Goal: Task Accomplishment & Management: Complete application form

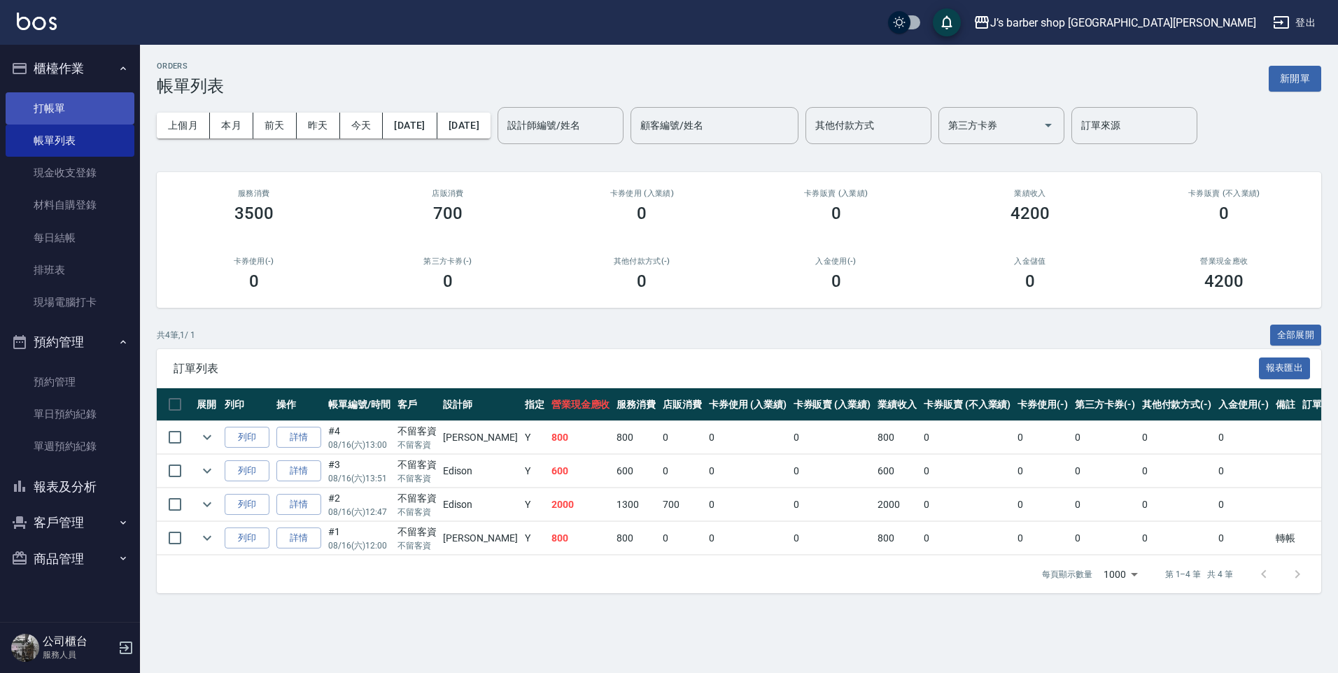
click at [123, 121] on link "打帳單" at bounding box center [70, 108] width 129 height 32
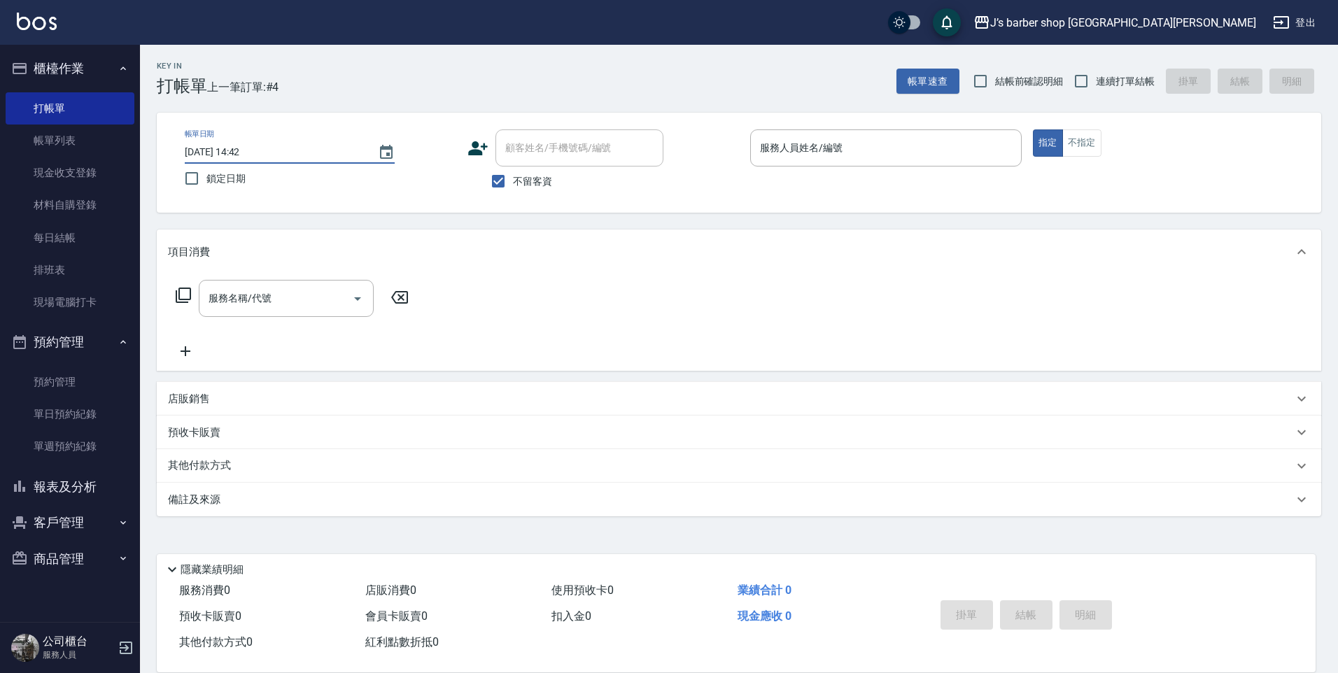
click at [244, 146] on input "[DATE] 14:42" at bounding box center [274, 152] width 179 height 23
type input "[DATE] 14:42"
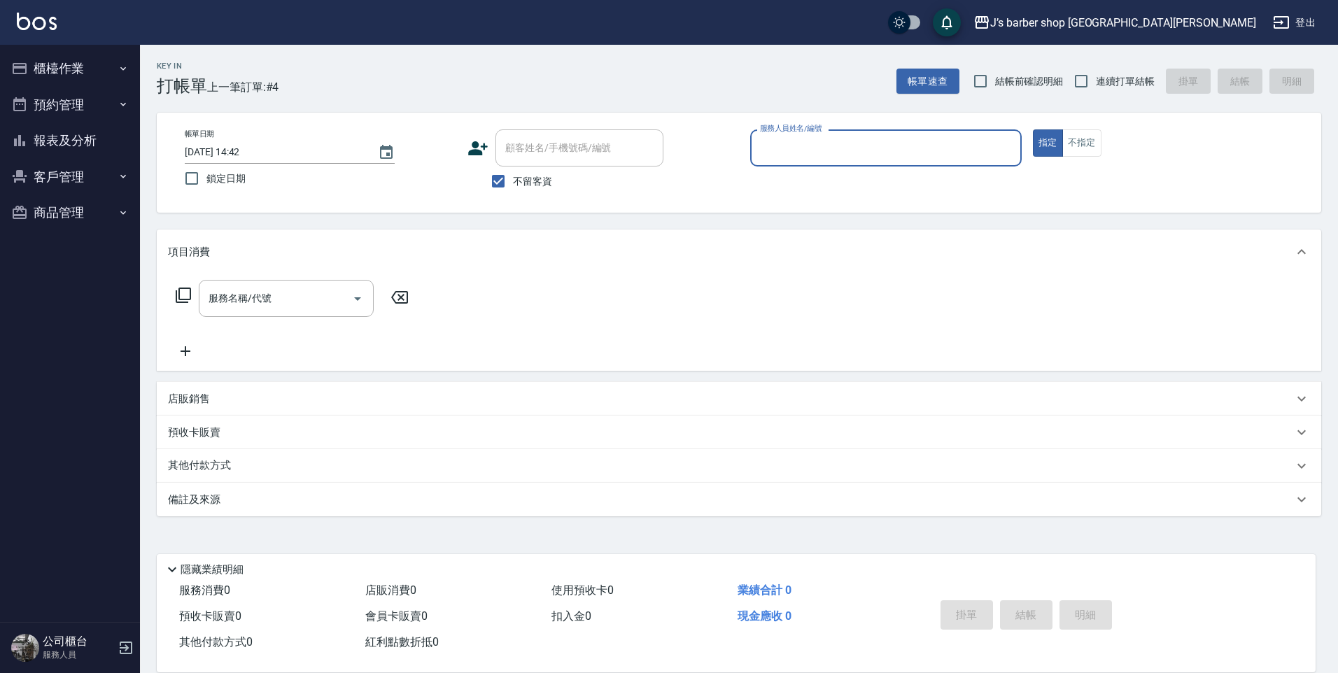
click at [242, 148] on input "[DATE] 14:42" at bounding box center [274, 152] width 179 height 23
type input "[DATE] 01:42"
click at [815, 152] on input "服務人員姓名/編號" at bounding box center [886, 148] width 259 height 25
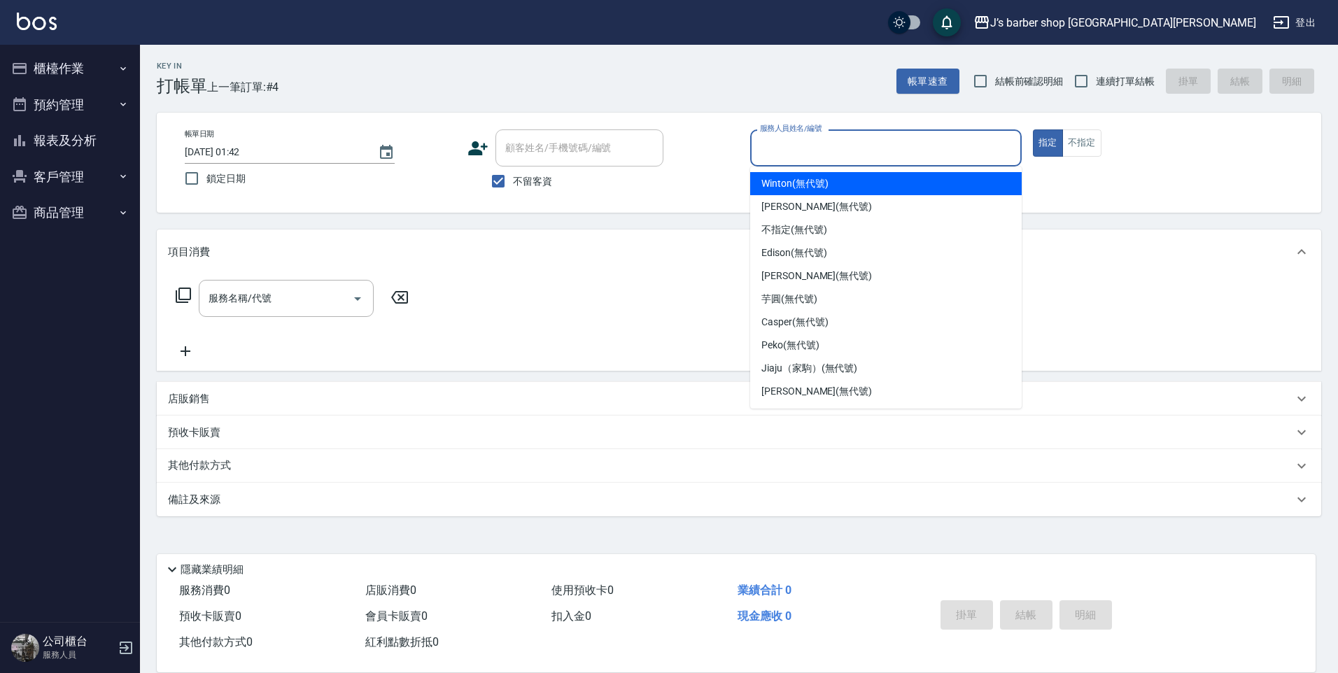
click at [833, 177] on div "Winton (無代號)" at bounding box center [886, 183] width 272 height 23
type input "Winton(無代號)"
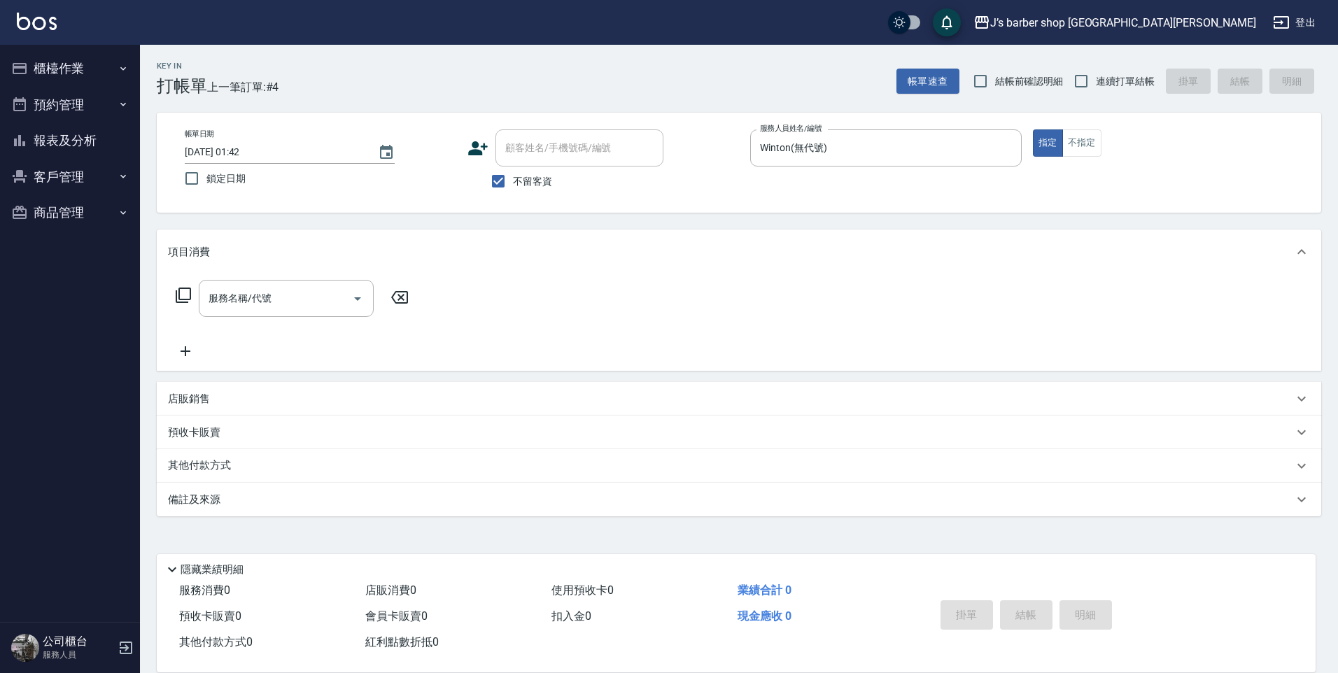
click at [316, 322] on div "服務名稱/代號 服務名稱/代號" at bounding box center [292, 320] width 249 height 80
click at [328, 293] on input "服務名稱/代號" at bounding box center [275, 298] width 141 height 25
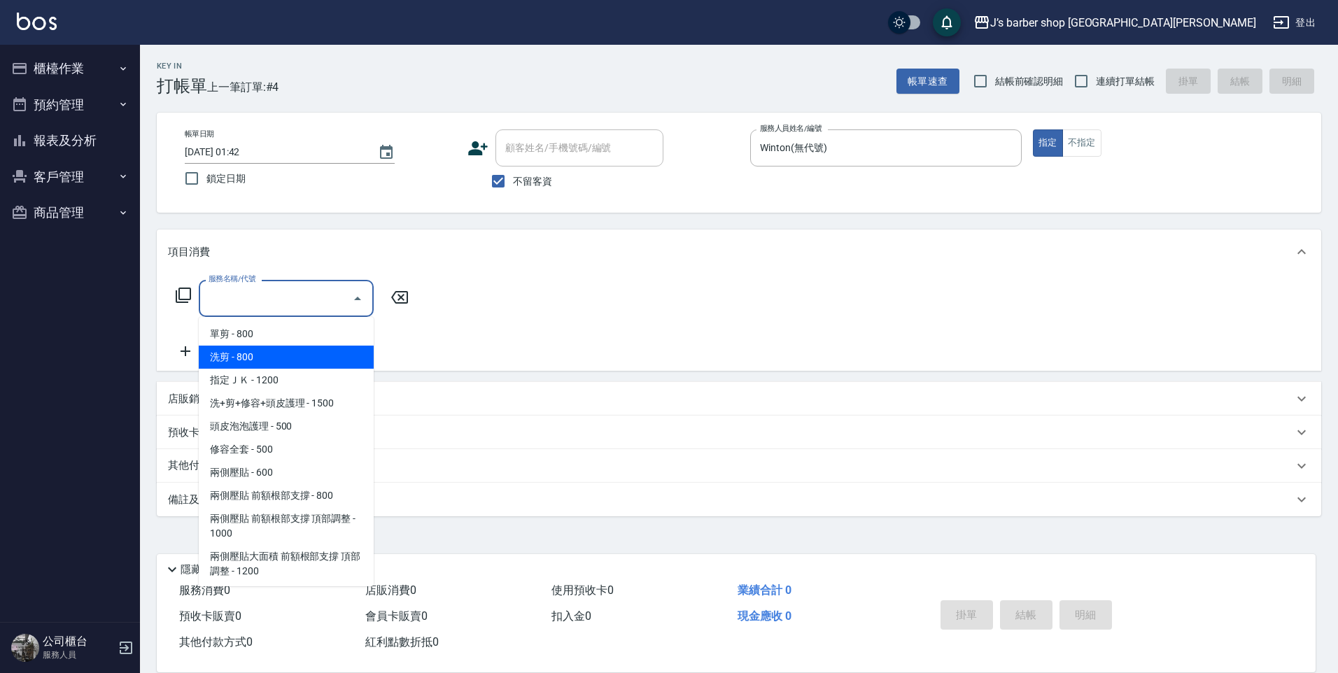
click at [297, 354] on span "洗剪 - 800" at bounding box center [286, 357] width 175 height 23
type input "洗剪(101)"
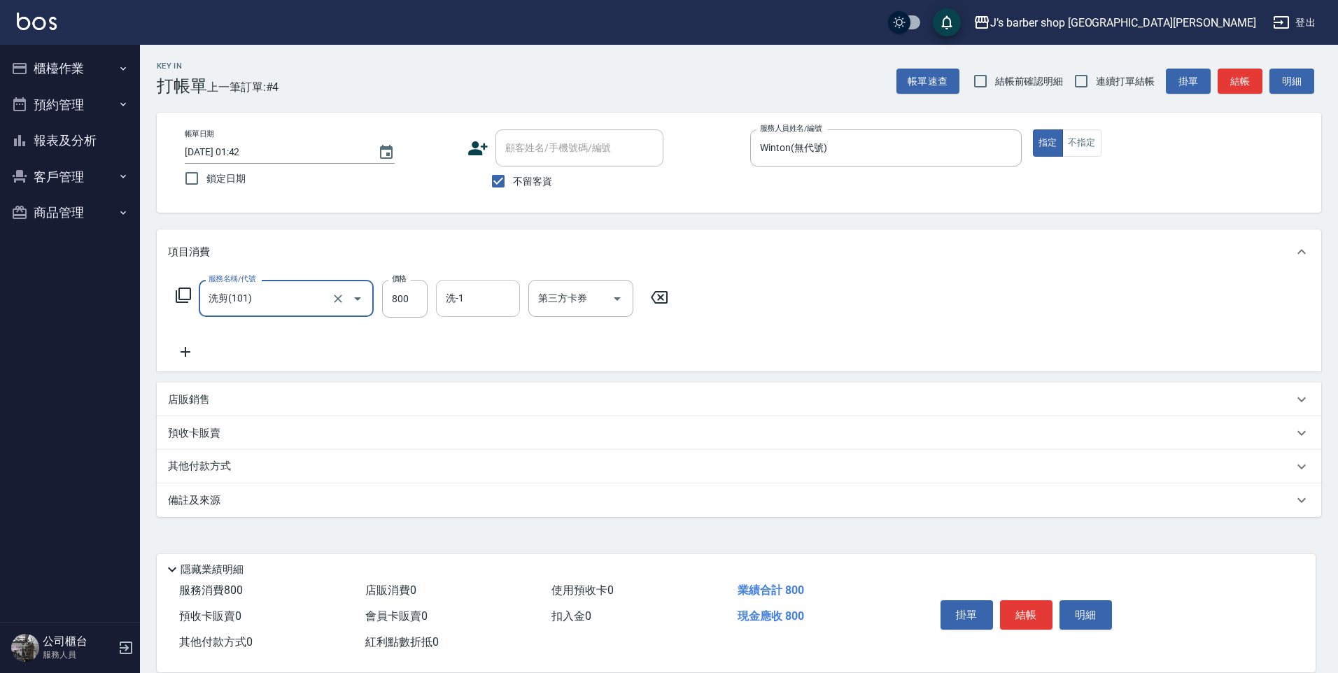
click at [487, 286] on div "洗-1" at bounding box center [478, 298] width 84 height 37
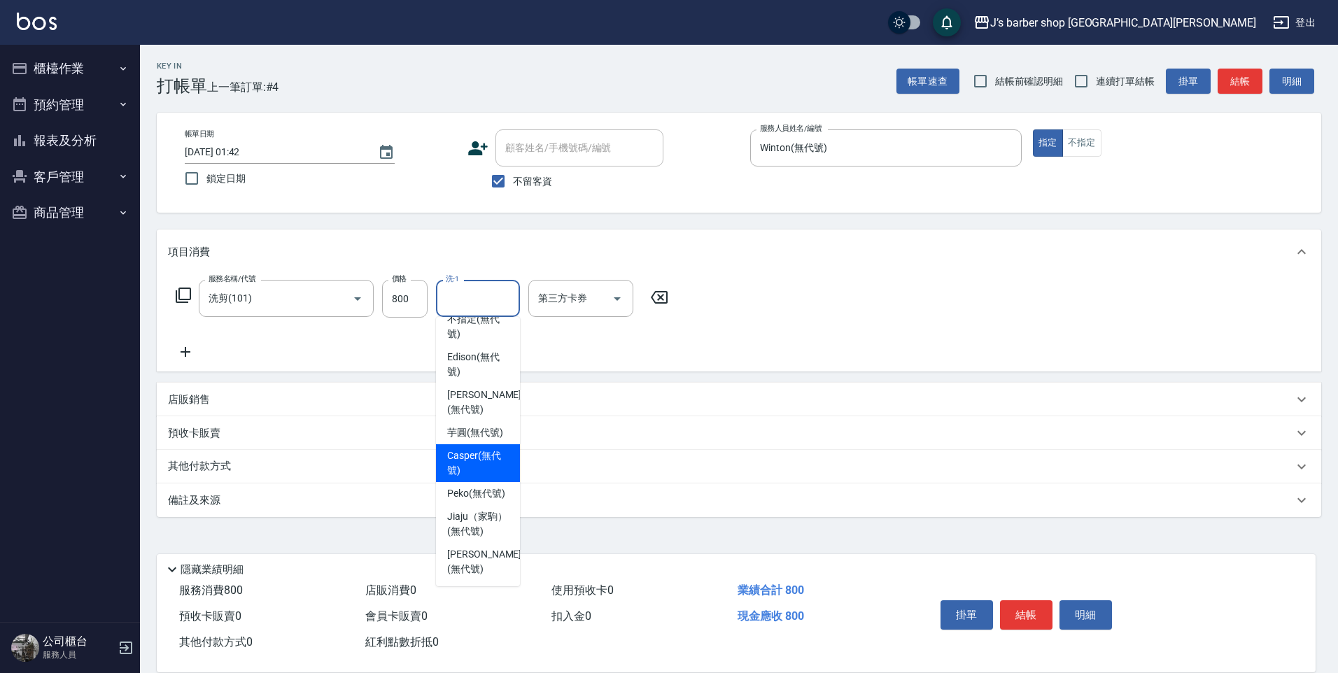
scroll to position [120, 0]
click at [475, 487] on span "Peko (無代號)" at bounding box center [476, 494] width 58 height 15
type input "Peko(無代號)"
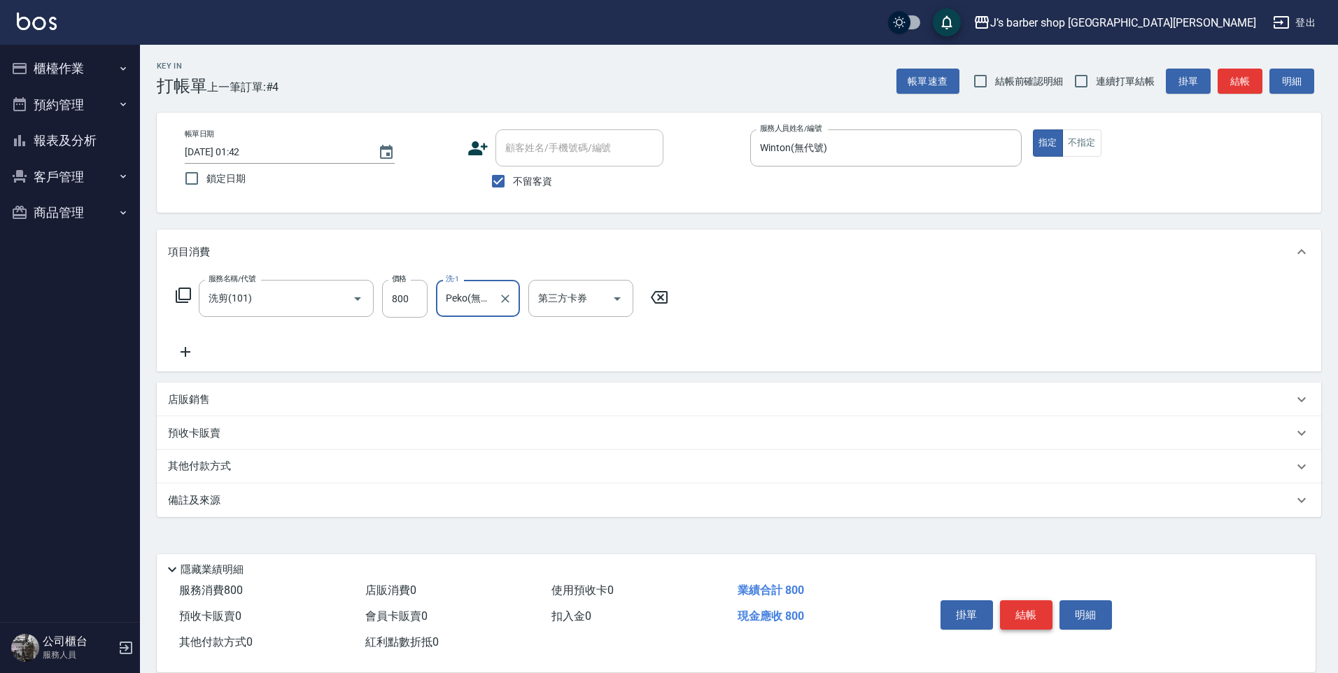
click at [1037, 602] on button "結帳" at bounding box center [1026, 615] width 53 height 29
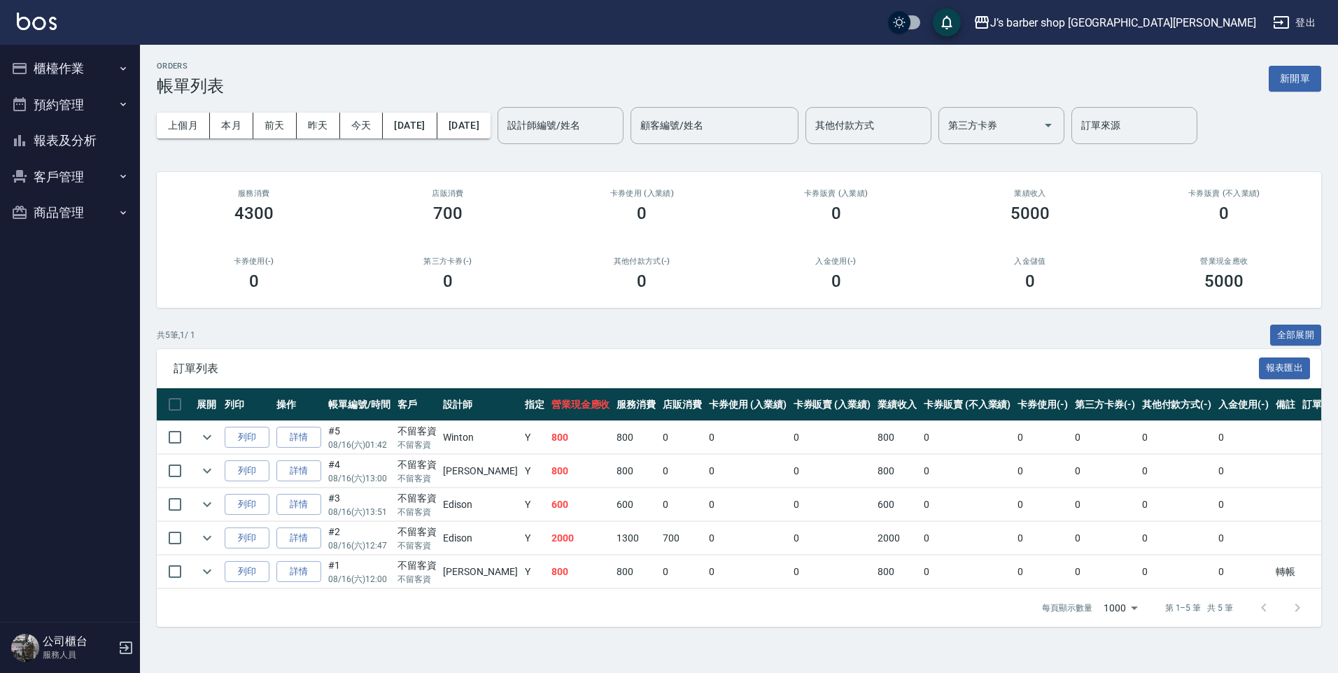
click at [73, 63] on button "櫃檯作業" at bounding box center [70, 68] width 129 height 36
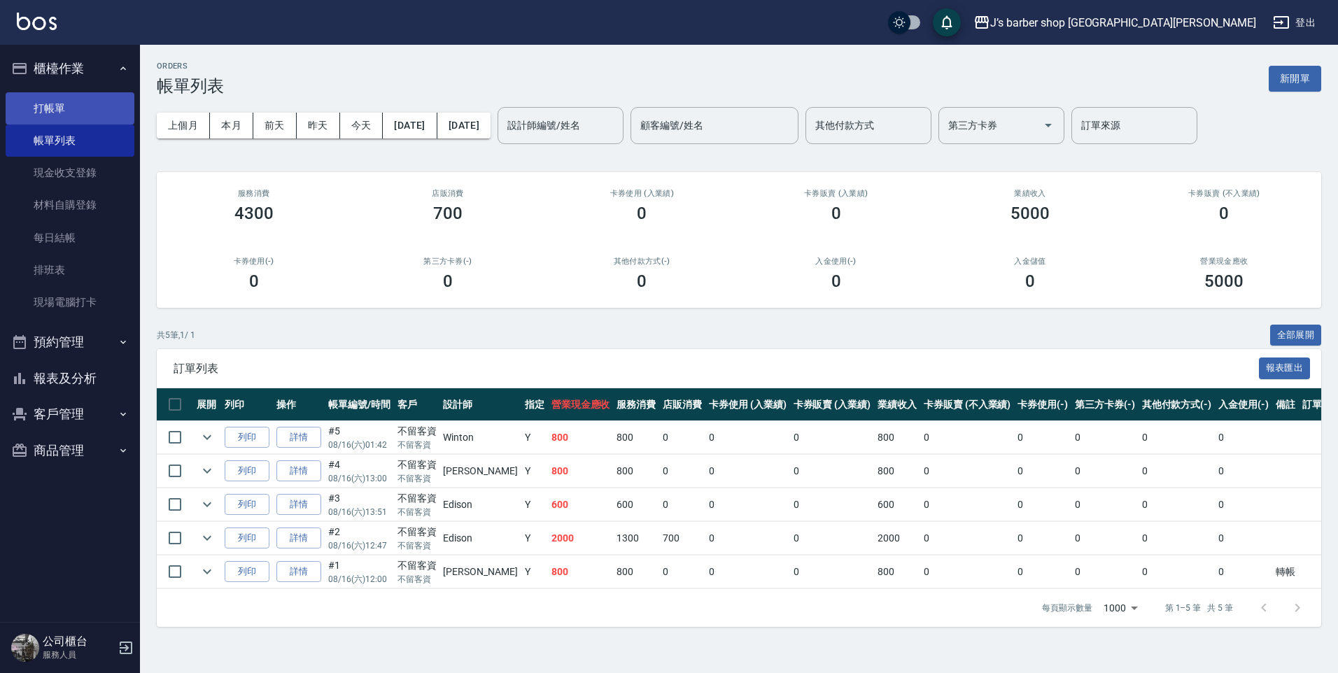
click at [122, 103] on link "打帳單" at bounding box center [70, 108] width 129 height 32
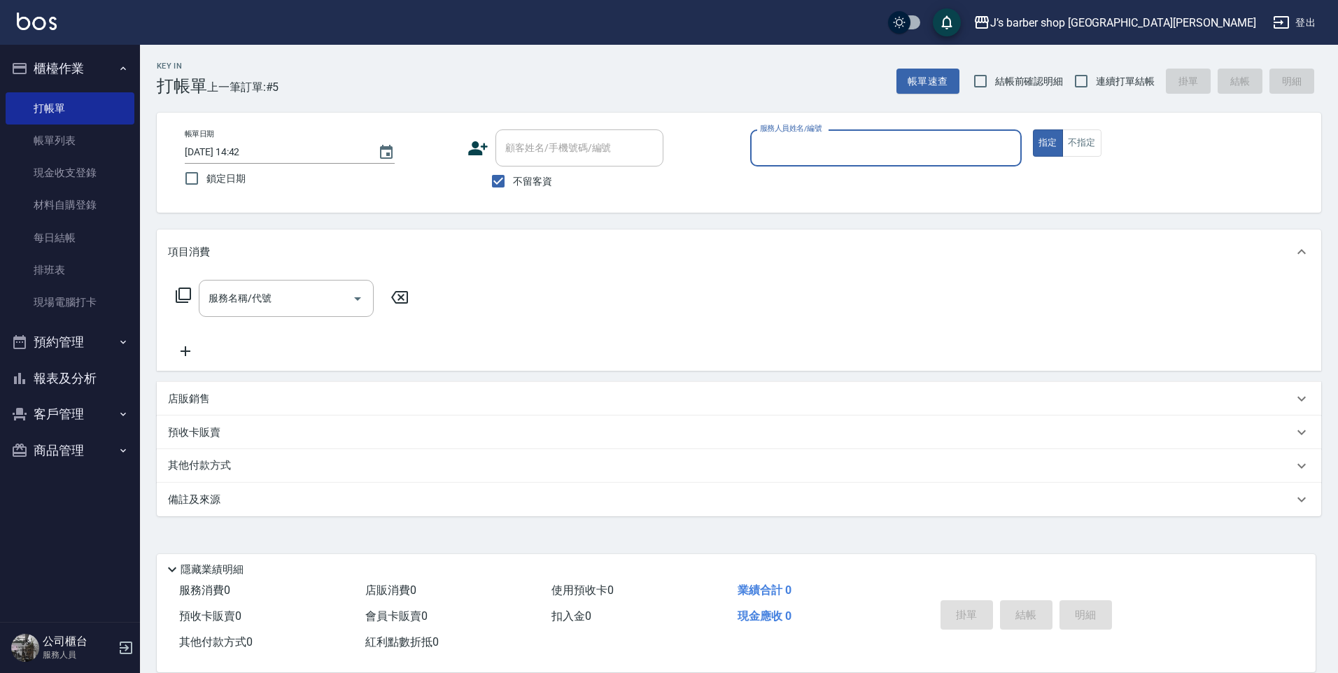
click at [247, 155] on input "[DATE] 14:42" at bounding box center [274, 152] width 179 height 23
type input "[DATE] 02:42"
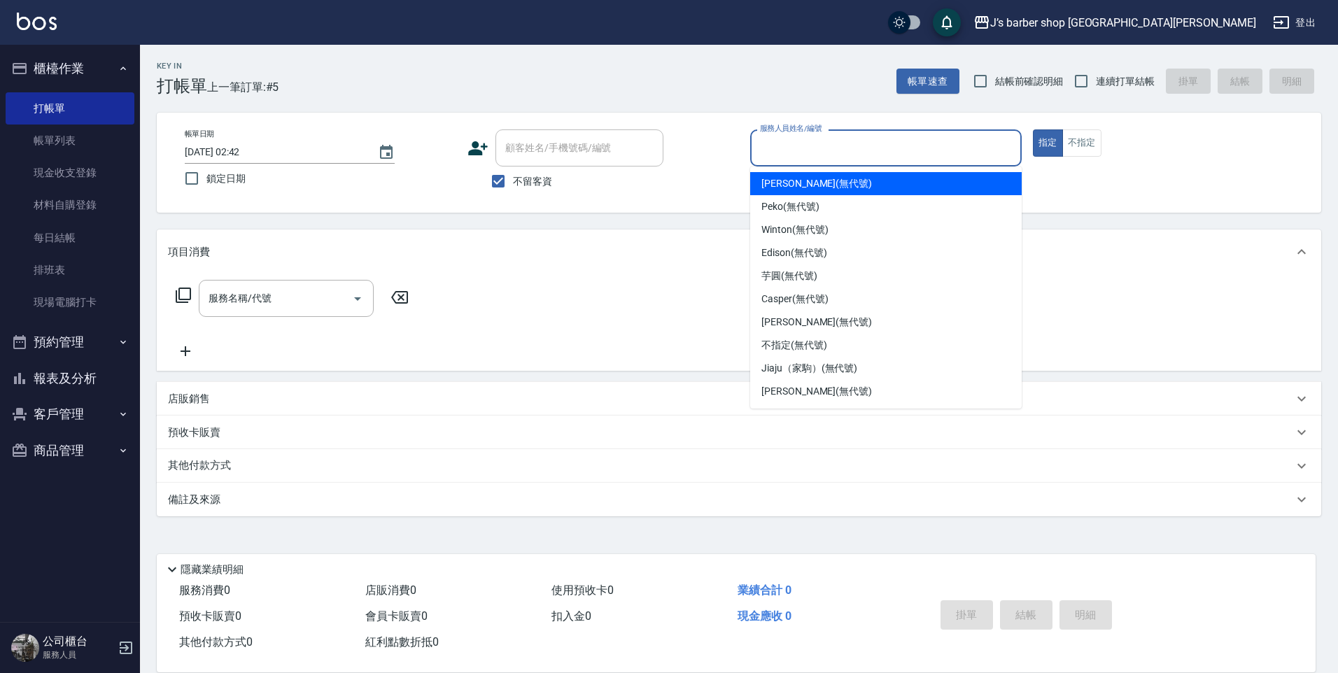
click at [760, 145] on input "服務人員姓名/編號" at bounding box center [886, 148] width 259 height 25
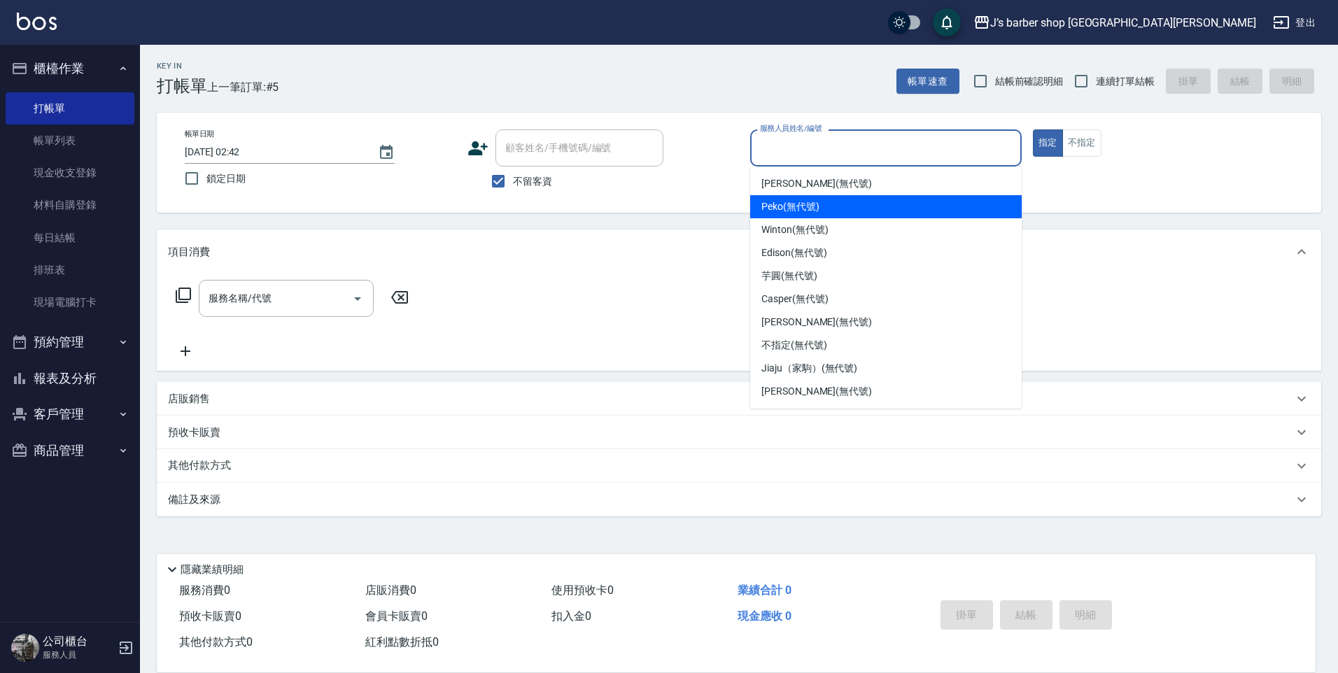
click at [809, 227] on span "Winton (無代號)" at bounding box center [795, 230] width 67 height 15
type input "Winton(無代號)"
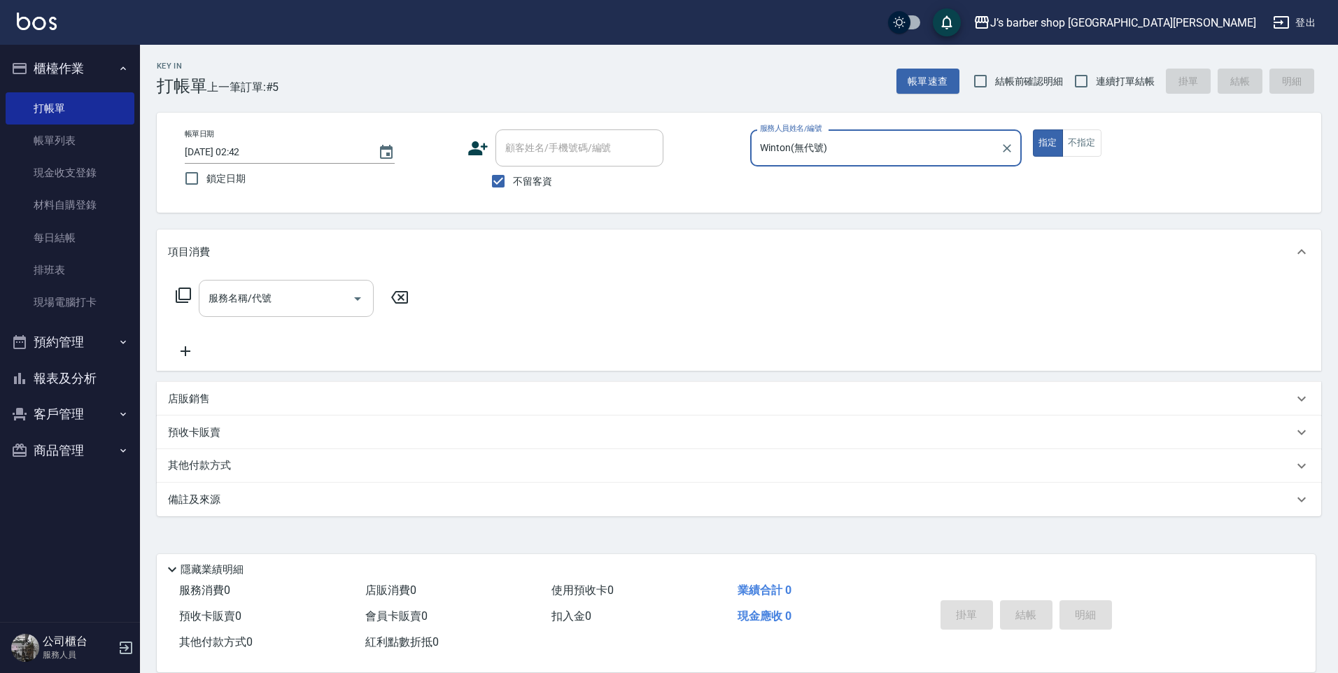
click at [330, 305] on input "服務名稱/代號" at bounding box center [275, 298] width 141 height 25
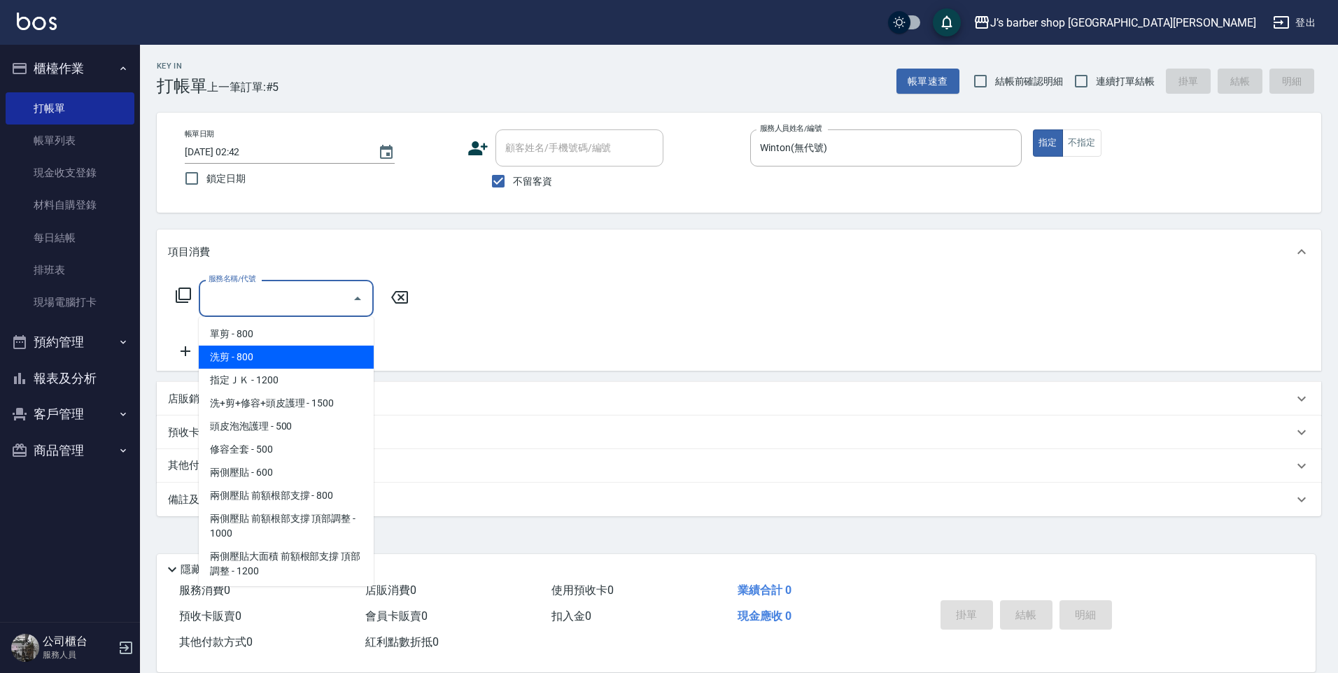
click at [283, 354] on span "洗剪 - 800" at bounding box center [286, 357] width 175 height 23
type input "洗剪(101)"
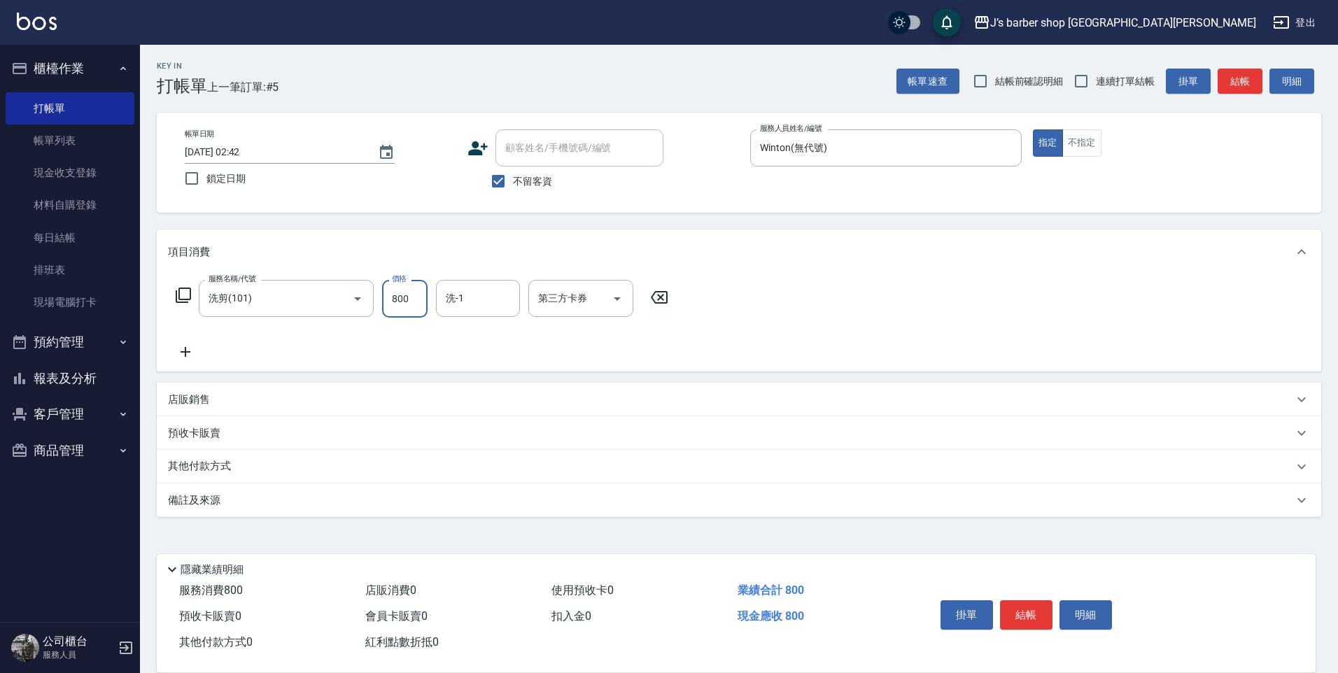
click at [408, 301] on input "800" at bounding box center [405, 299] width 46 height 38
type input "700"
click at [486, 309] on input "洗-1" at bounding box center [477, 298] width 71 height 25
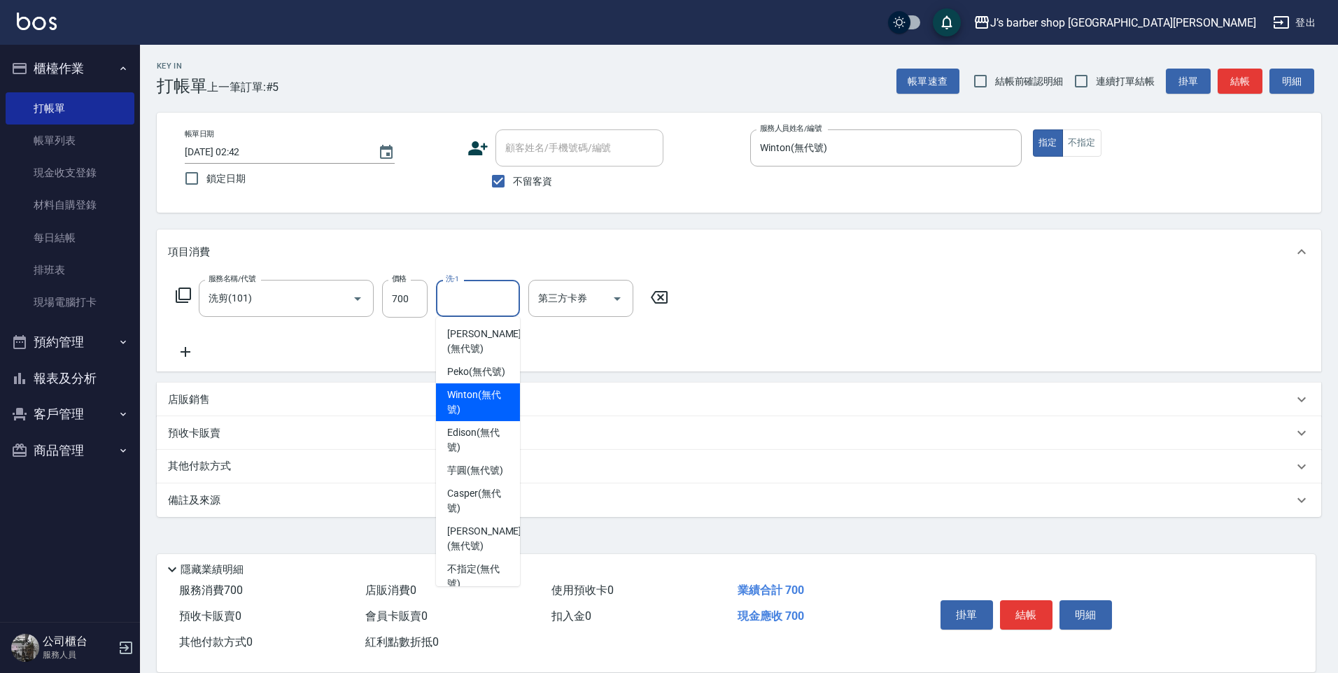
click at [491, 417] on span "Winton (無代號)" at bounding box center [478, 402] width 62 height 29
type input "Winton(無代號)"
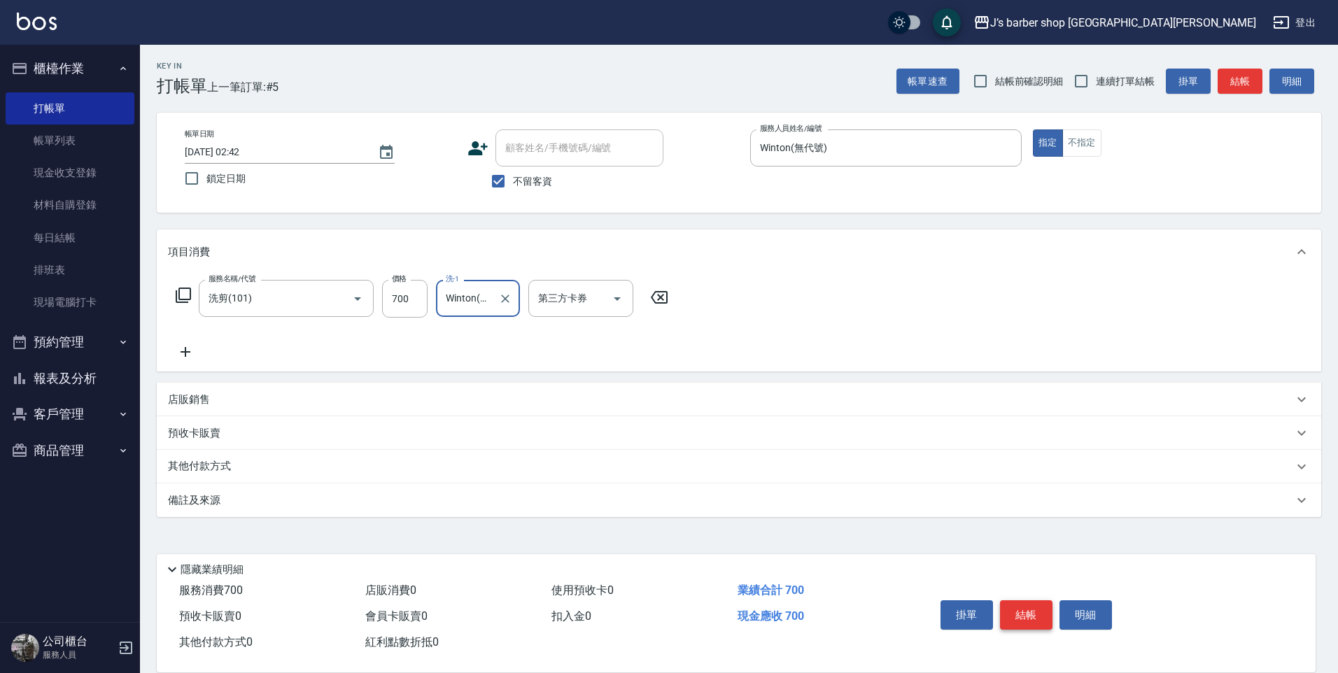
click at [1036, 608] on button "結帳" at bounding box center [1026, 615] width 53 height 29
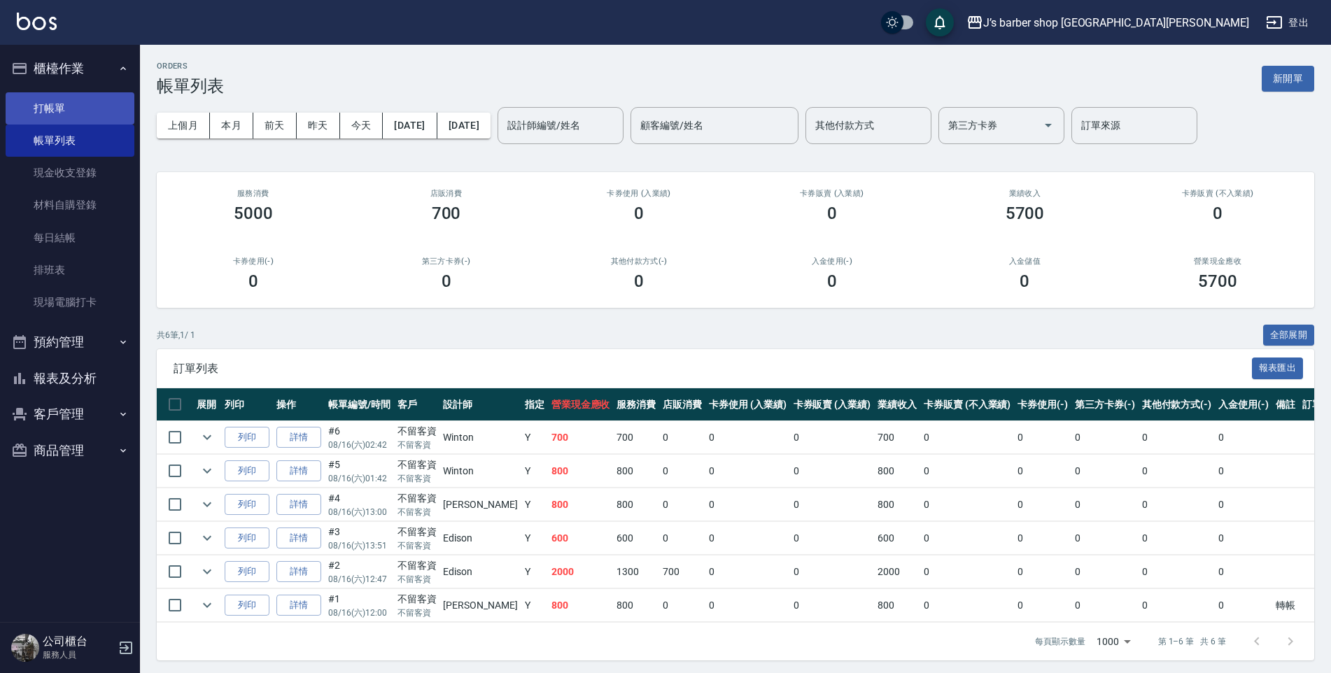
click at [77, 99] on link "打帳單" at bounding box center [70, 108] width 129 height 32
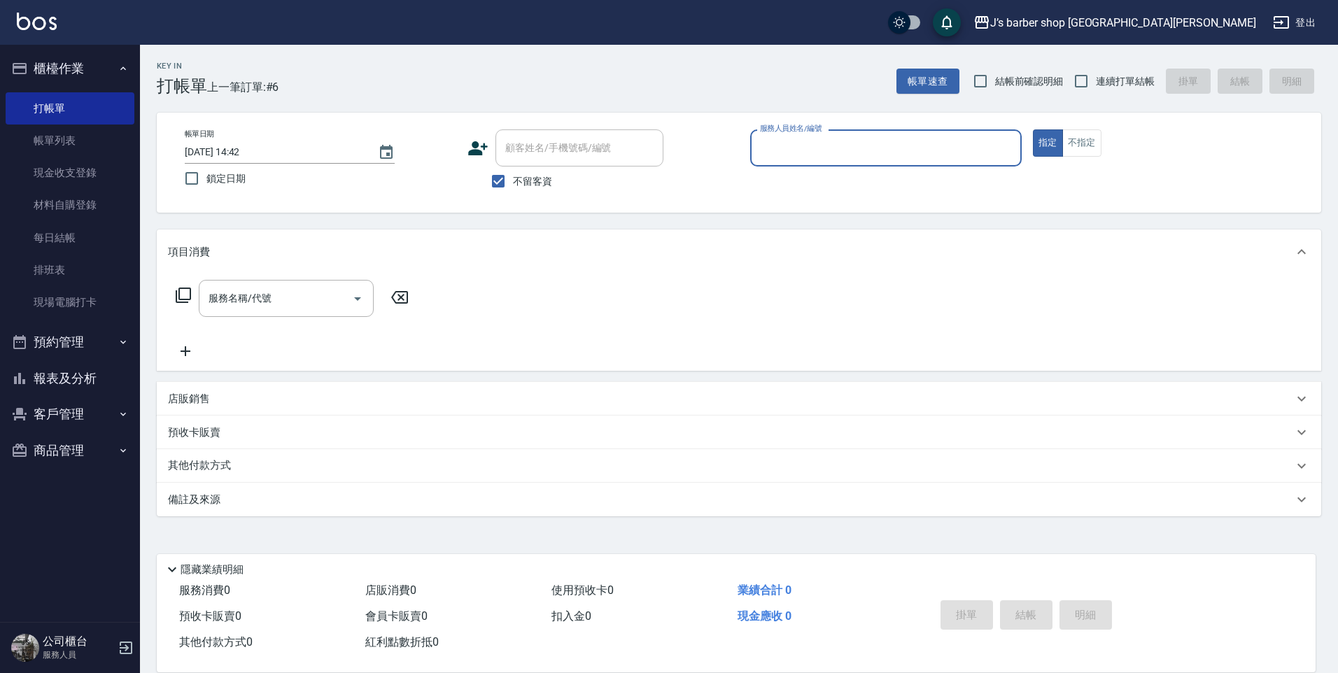
click at [246, 146] on input "[DATE] 14:42" at bounding box center [274, 152] width 179 height 23
type input "[DATE] 03:42"
click at [946, 155] on input "服務人員姓名/編號" at bounding box center [886, 148] width 259 height 25
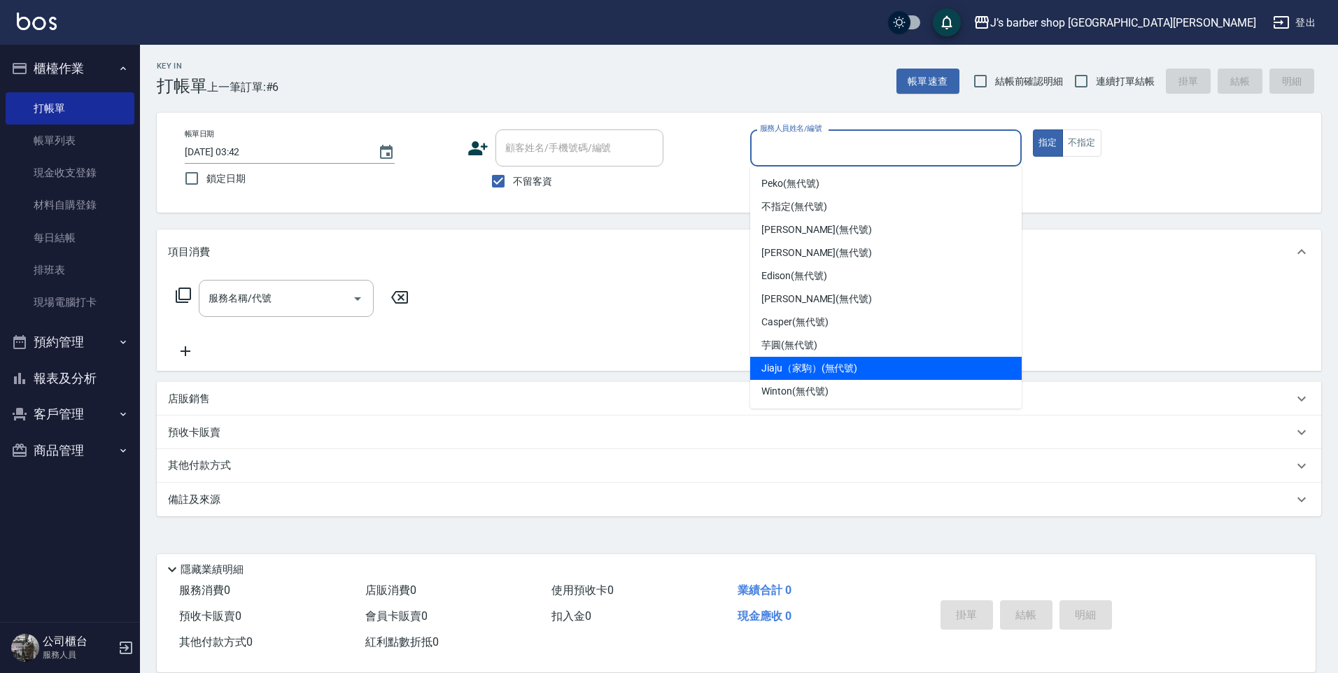
click at [816, 379] on div "Jiaju（家駒） (無代號)" at bounding box center [886, 368] width 272 height 23
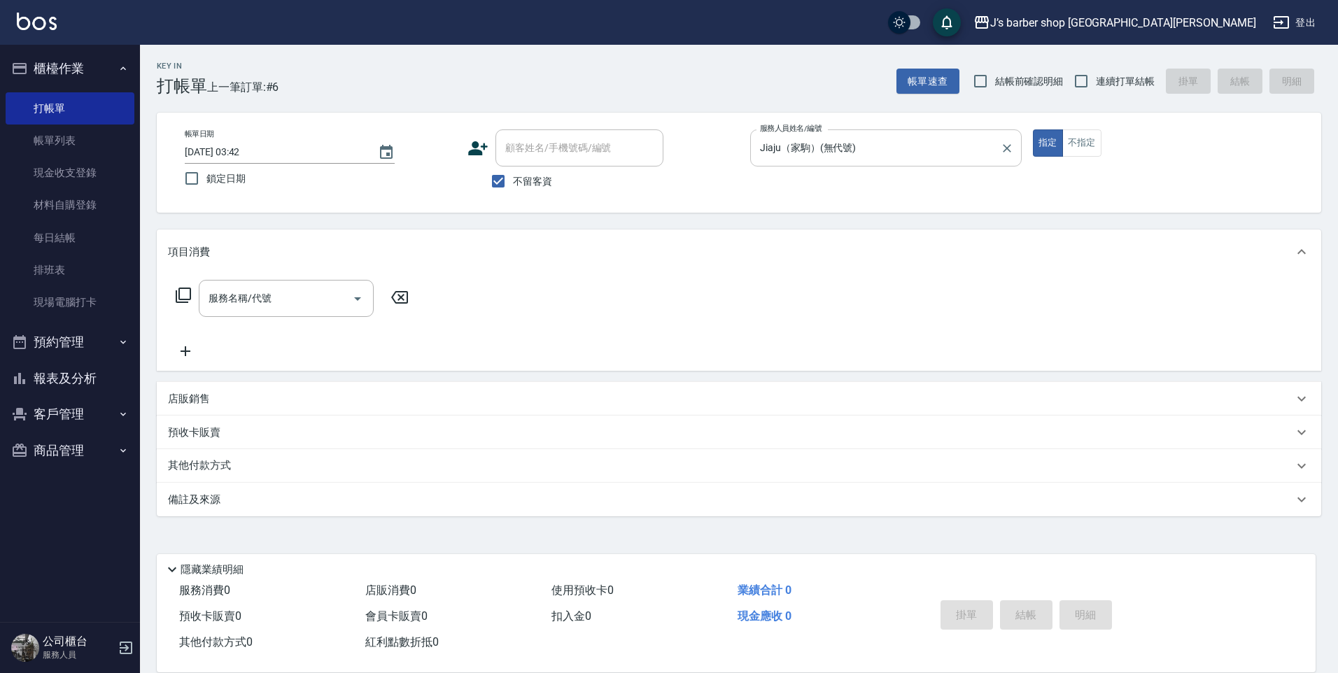
drag, startPoint x: 816, startPoint y: 181, endPoint x: 835, endPoint y: 139, distance: 46.3
click at [830, 146] on div "服務人員姓名/編號 [PERSON_NAME]（[PERSON_NAME]）(無代號) 服務人員姓名/編號" at bounding box center [886, 156] width 272 height 52
click at [835, 139] on input "Jiaju（家駒）(無代號)" at bounding box center [876, 148] width 238 height 25
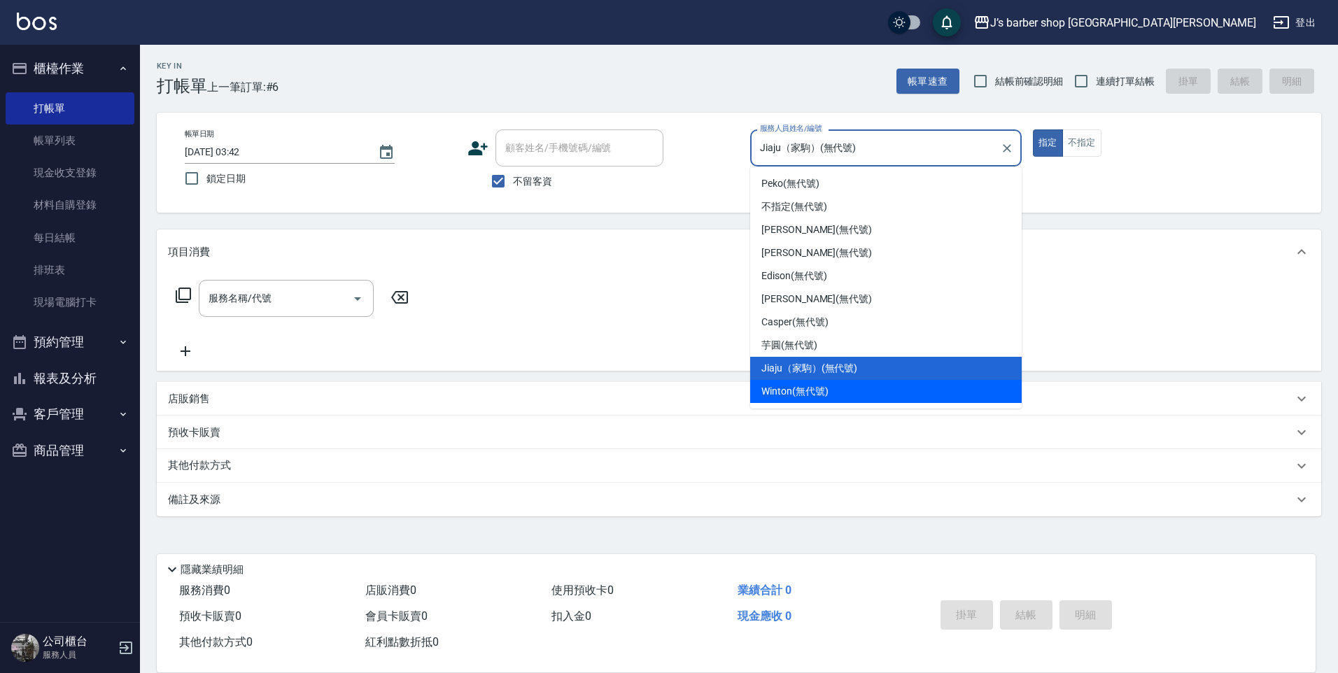
click at [809, 392] on span "Winton (無代號)" at bounding box center [795, 391] width 67 height 15
type input "Winton(無代號)"
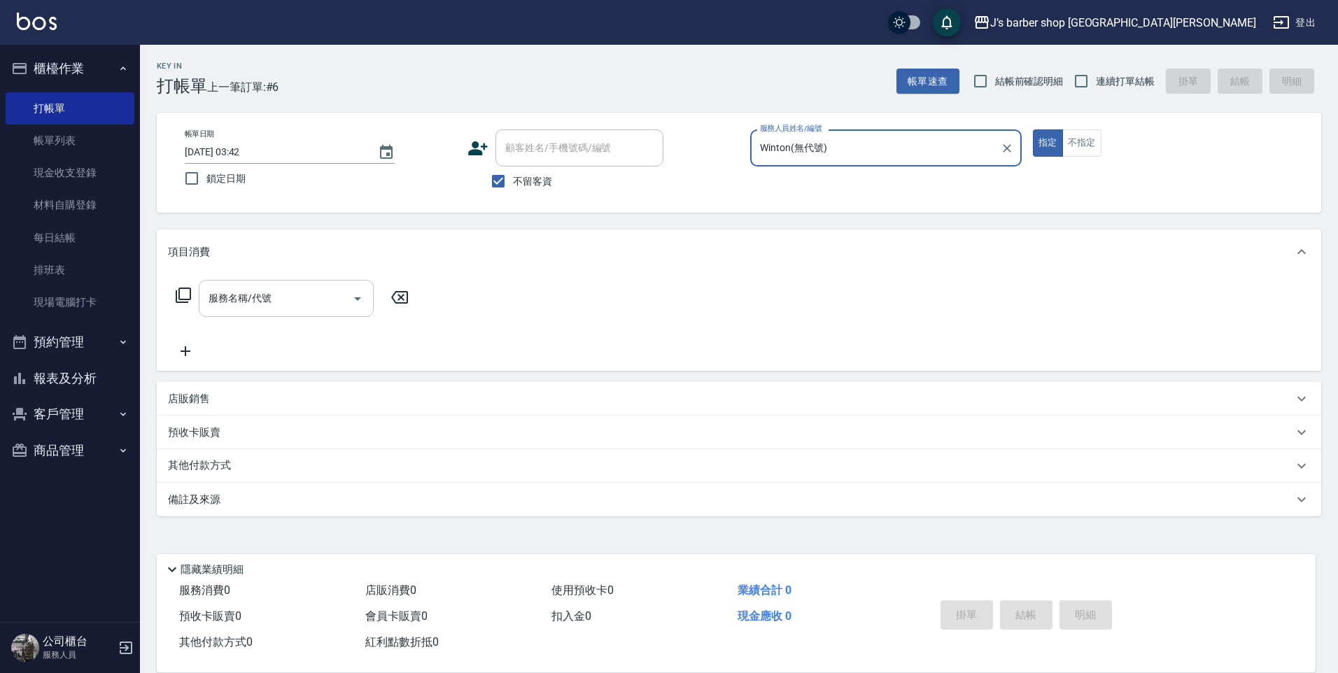
click at [303, 293] on input "服務名稱/代號" at bounding box center [275, 298] width 141 height 25
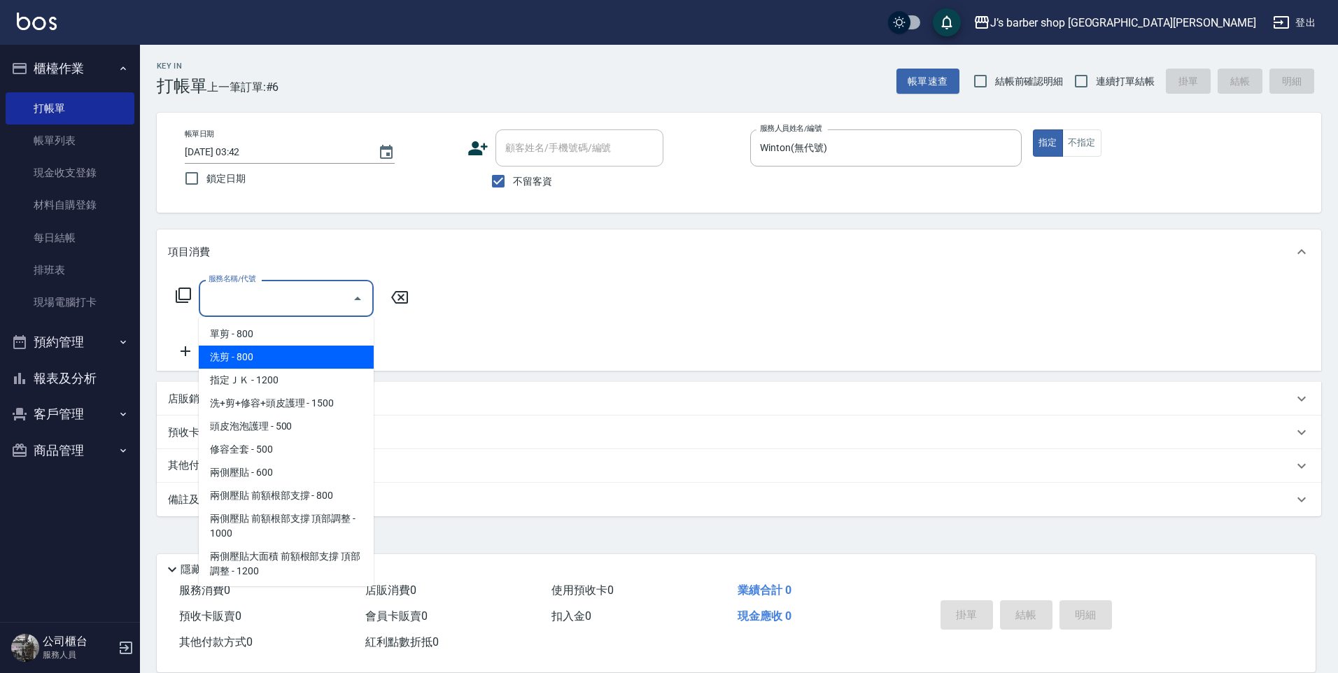
click at [301, 360] on span "洗剪 - 800" at bounding box center [286, 357] width 175 height 23
type input "洗剪(101)"
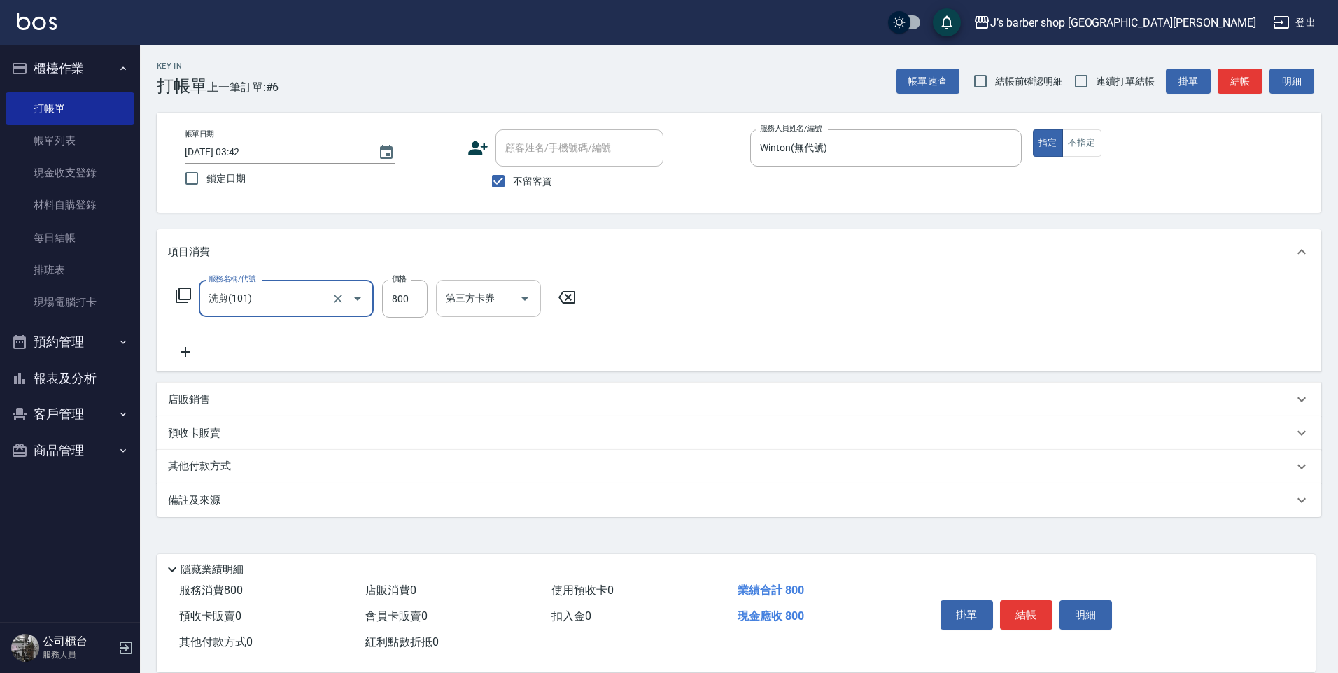
click at [466, 302] on input "第三方卡券" at bounding box center [477, 298] width 71 height 25
click at [407, 350] on div "服務名稱/代號 洗剪(101) 服務名稱/代號 價格 800 價格 第三方卡券 第三方卡券" at bounding box center [376, 320] width 417 height 81
click at [64, 152] on link "帳單列表" at bounding box center [70, 141] width 129 height 32
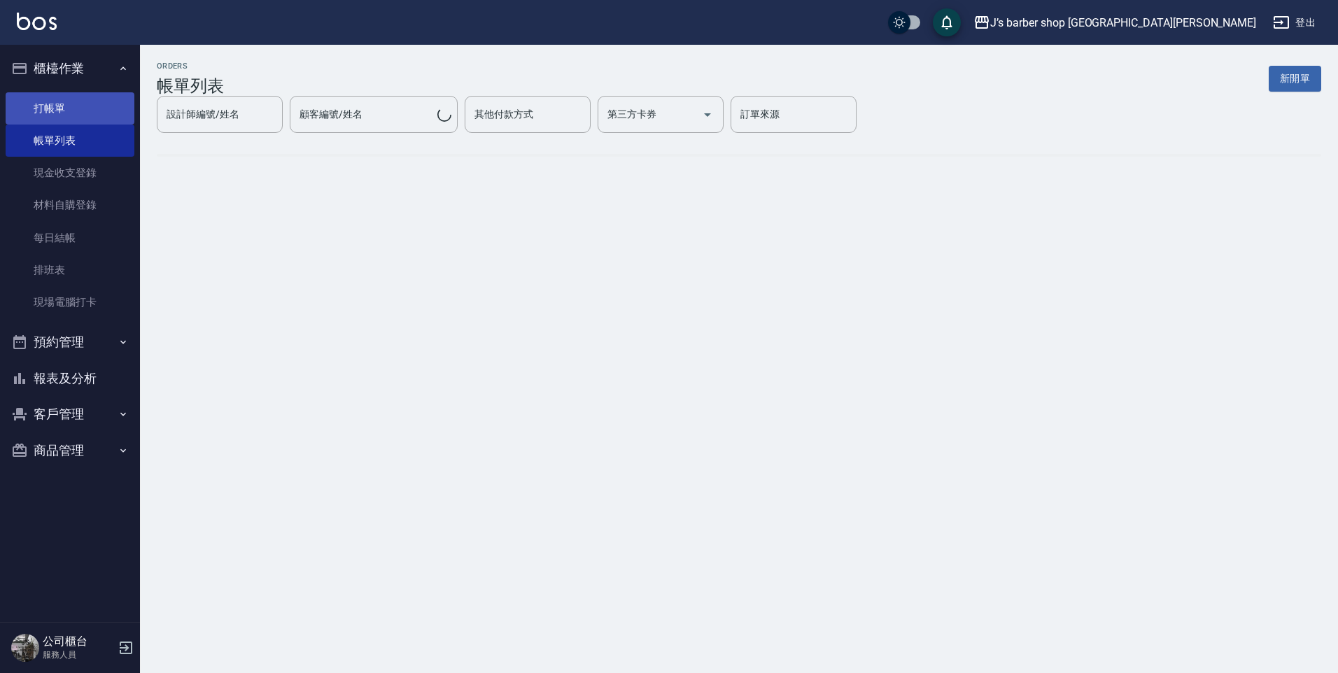
click at [69, 113] on link "打帳單" at bounding box center [70, 108] width 129 height 32
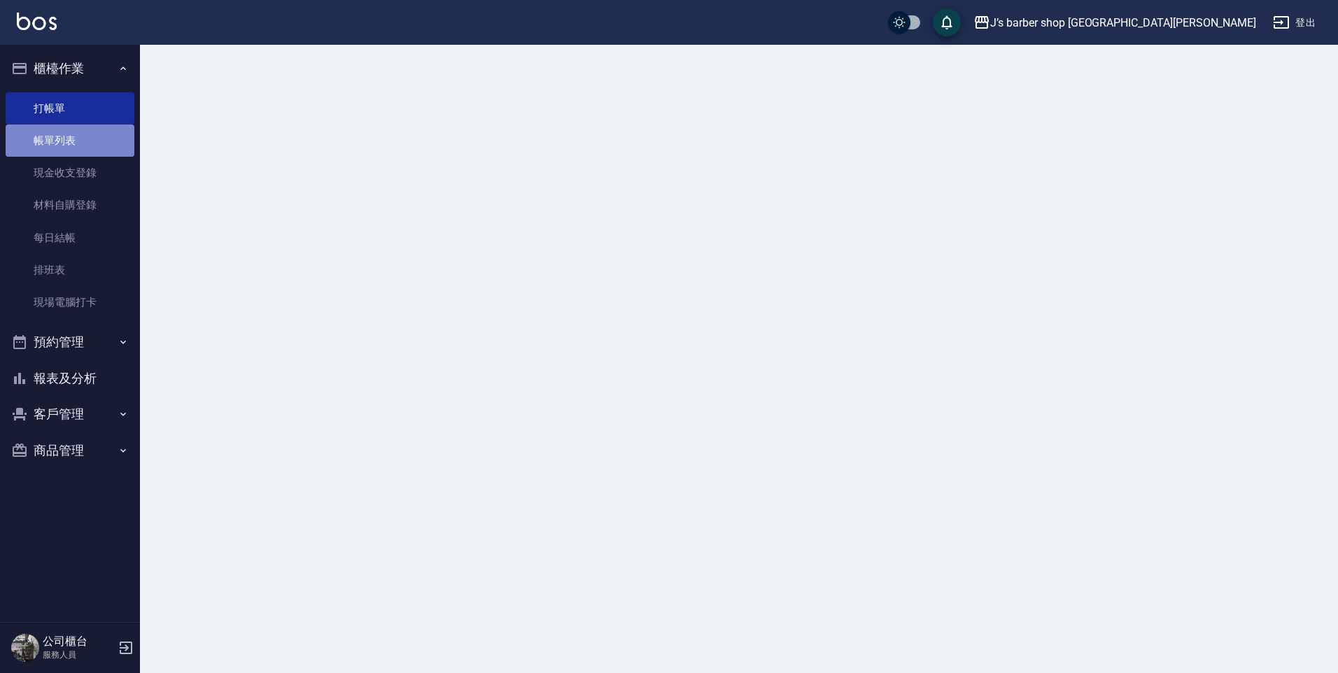
click at [63, 140] on link "帳單列表" at bounding box center [70, 141] width 129 height 32
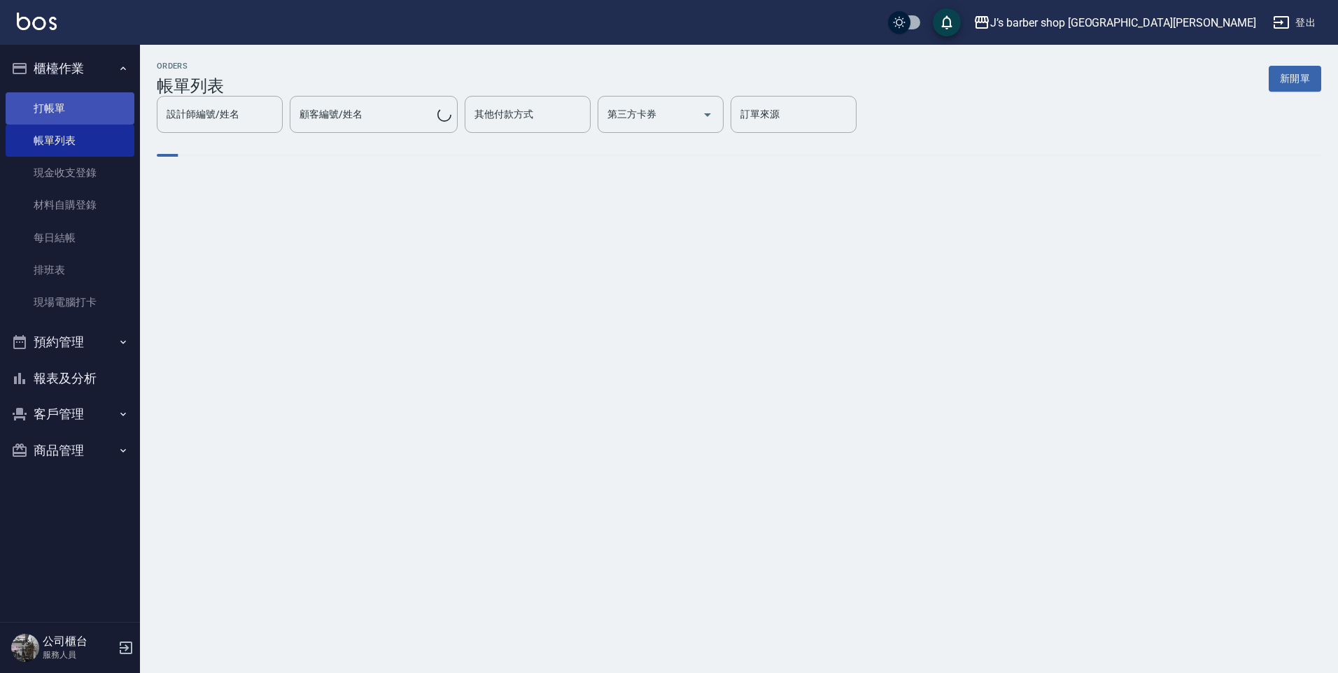
click at [98, 116] on link "打帳單" at bounding box center [70, 108] width 129 height 32
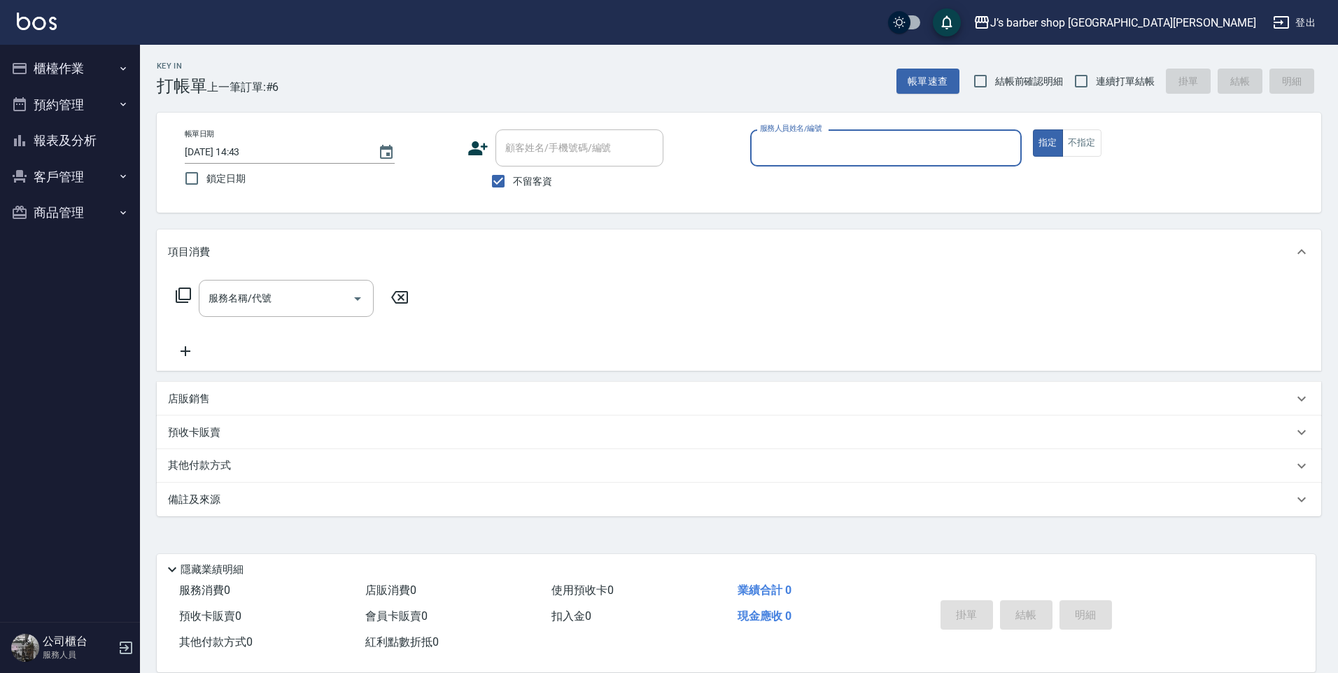
click at [244, 146] on input "2025/08/16 14:43" at bounding box center [274, 152] width 179 height 23
type input "2025/08/16 03:43"
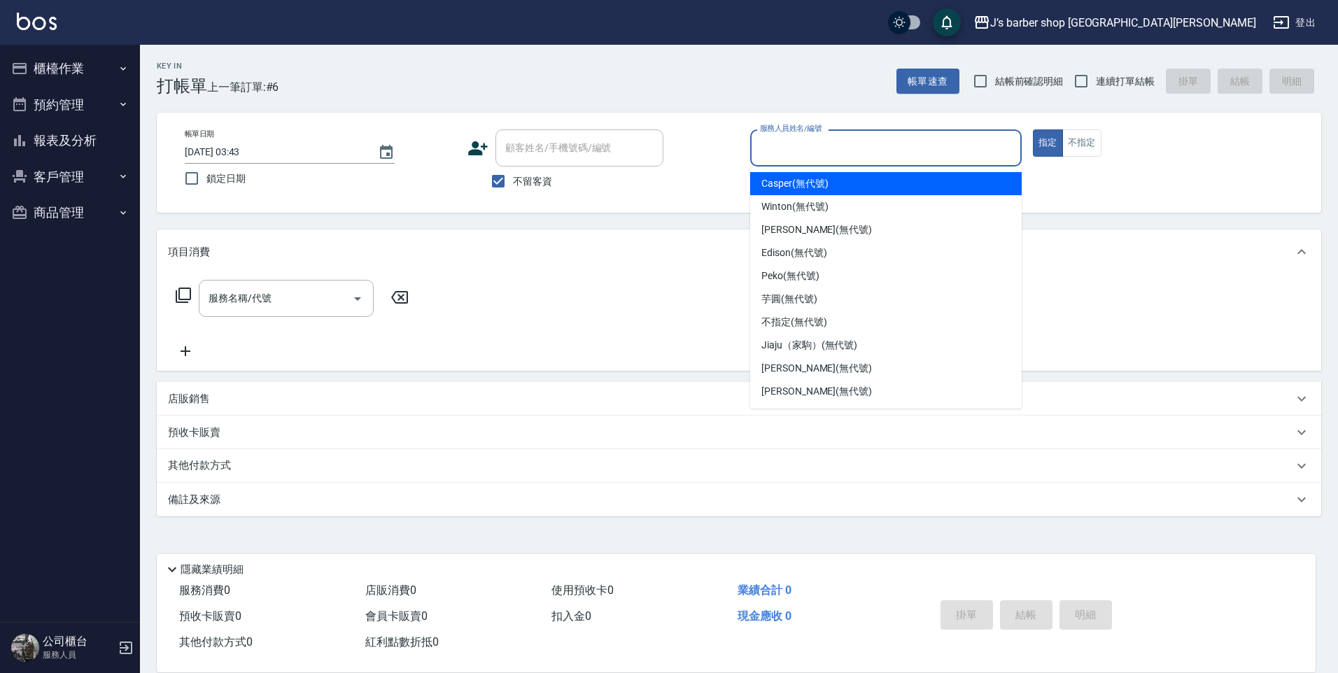
click at [805, 155] on input "服務人員姓名/編號" at bounding box center [886, 148] width 259 height 25
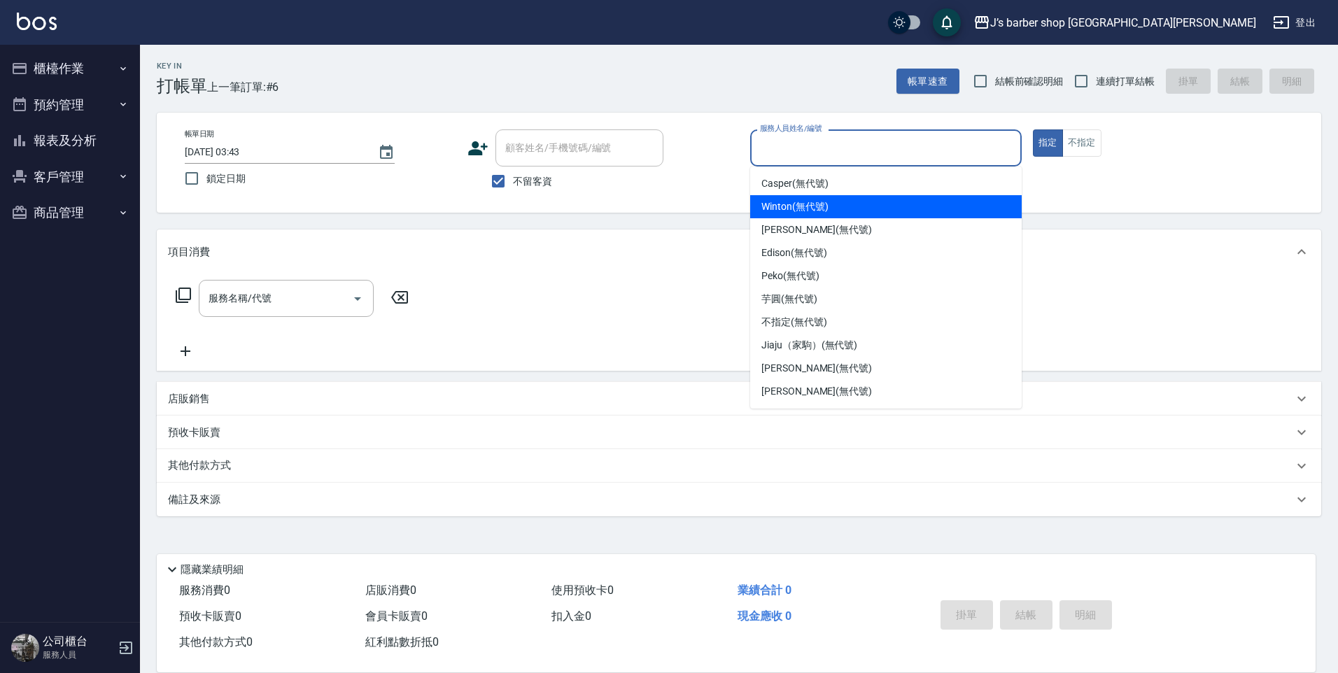
click at [792, 206] on span "Winton (無代號)" at bounding box center [795, 207] width 67 height 15
type input "Winton(無代號)"
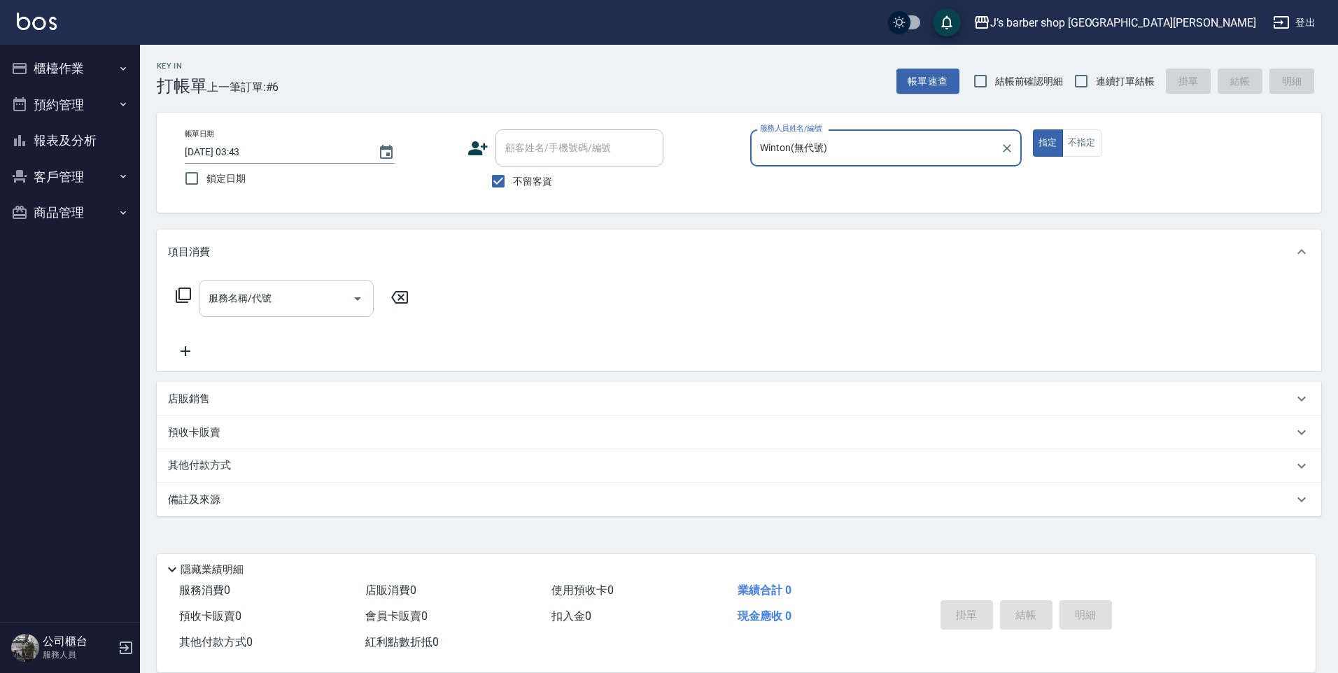
click at [321, 291] on input "服務名稱/代號" at bounding box center [275, 298] width 141 height 25
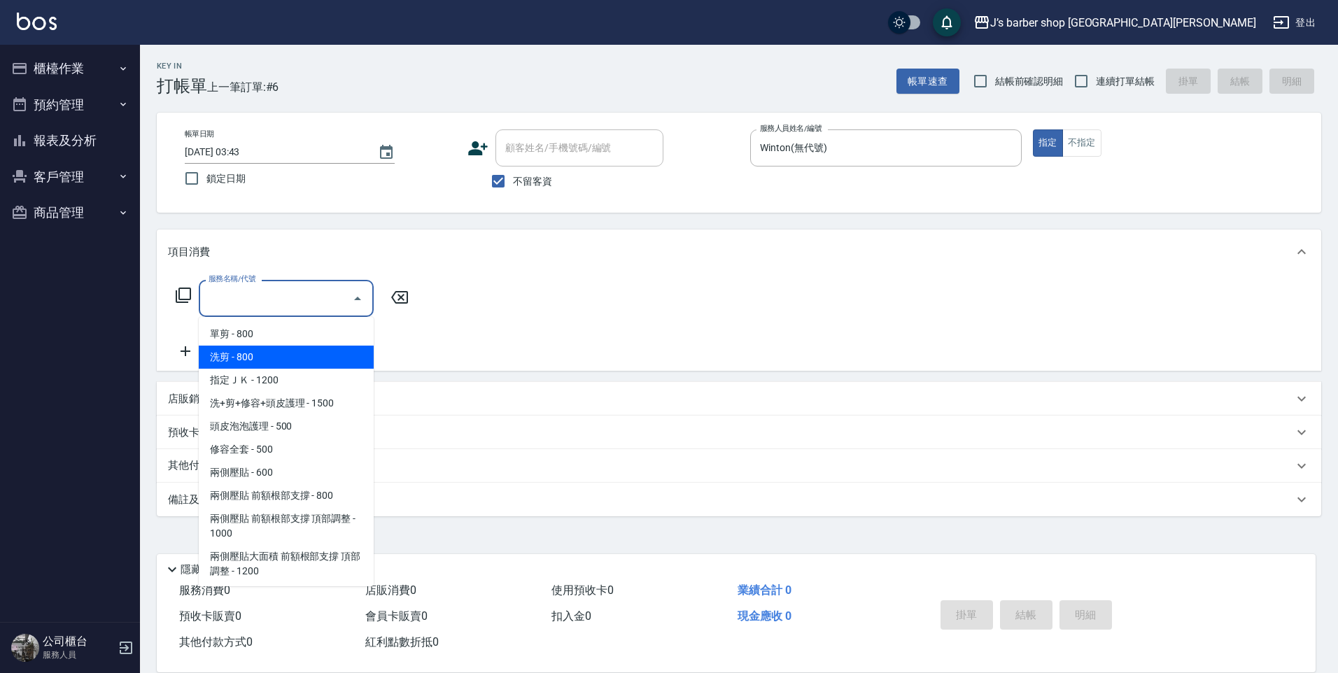
click at [310, 357] on span "洗剪 - 800" at bounding box center [286, 357] width 175 height 23
type input "洗剪(101)"
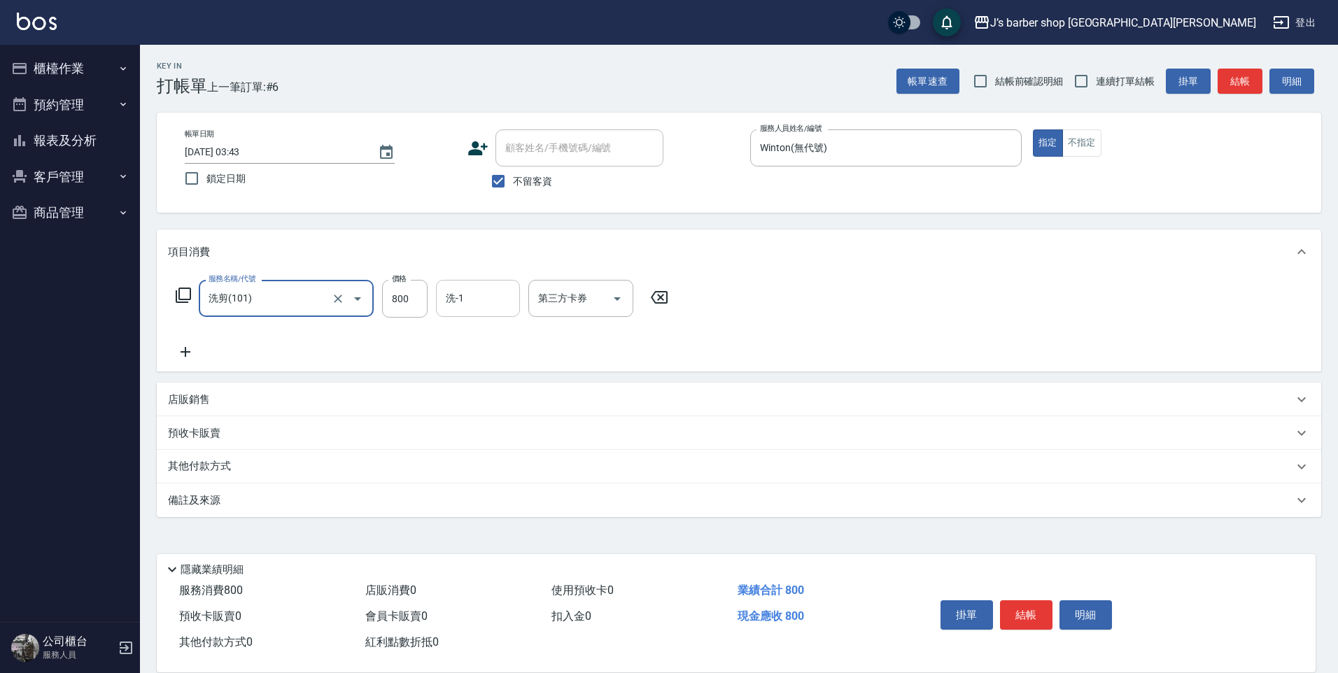
click at [463, 313] on div "洗-1" at bounding box center [478, 298] width 84 height 37
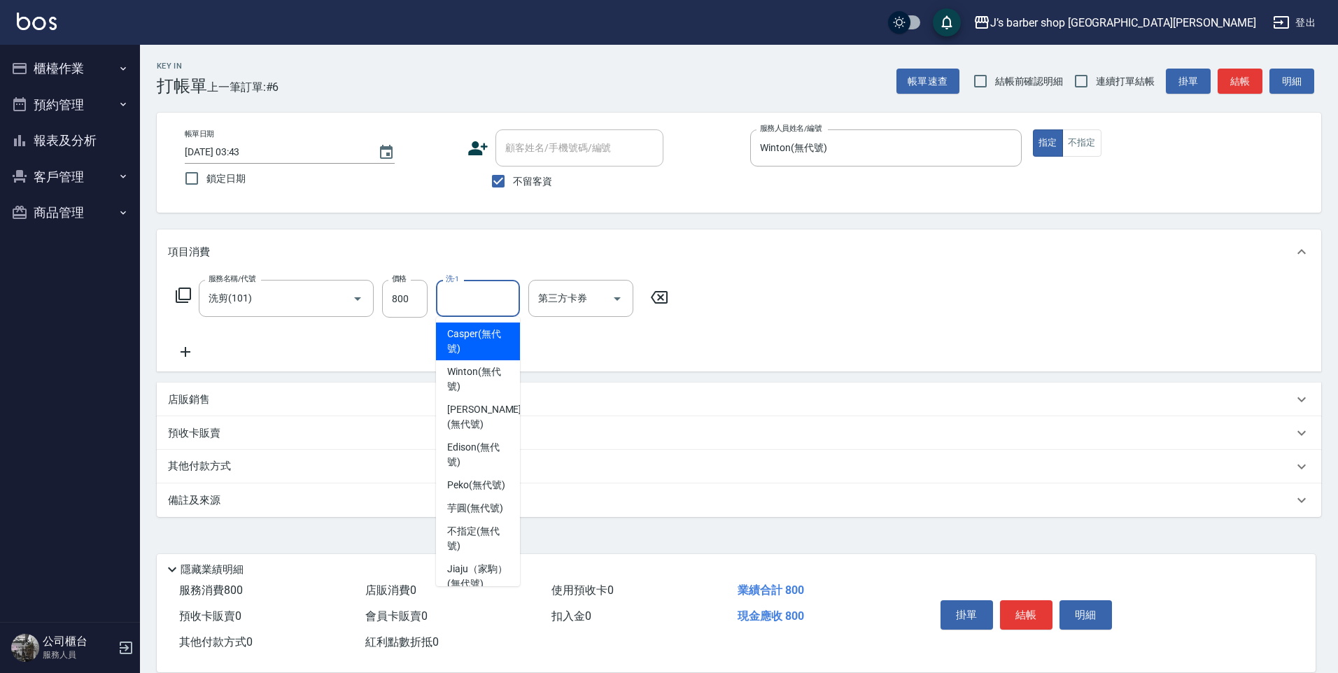
click at [458, 363] on div "Winton (無代號)" at bounding box center [478, 380] width 84 height 38
type input "Winton(無代號)"
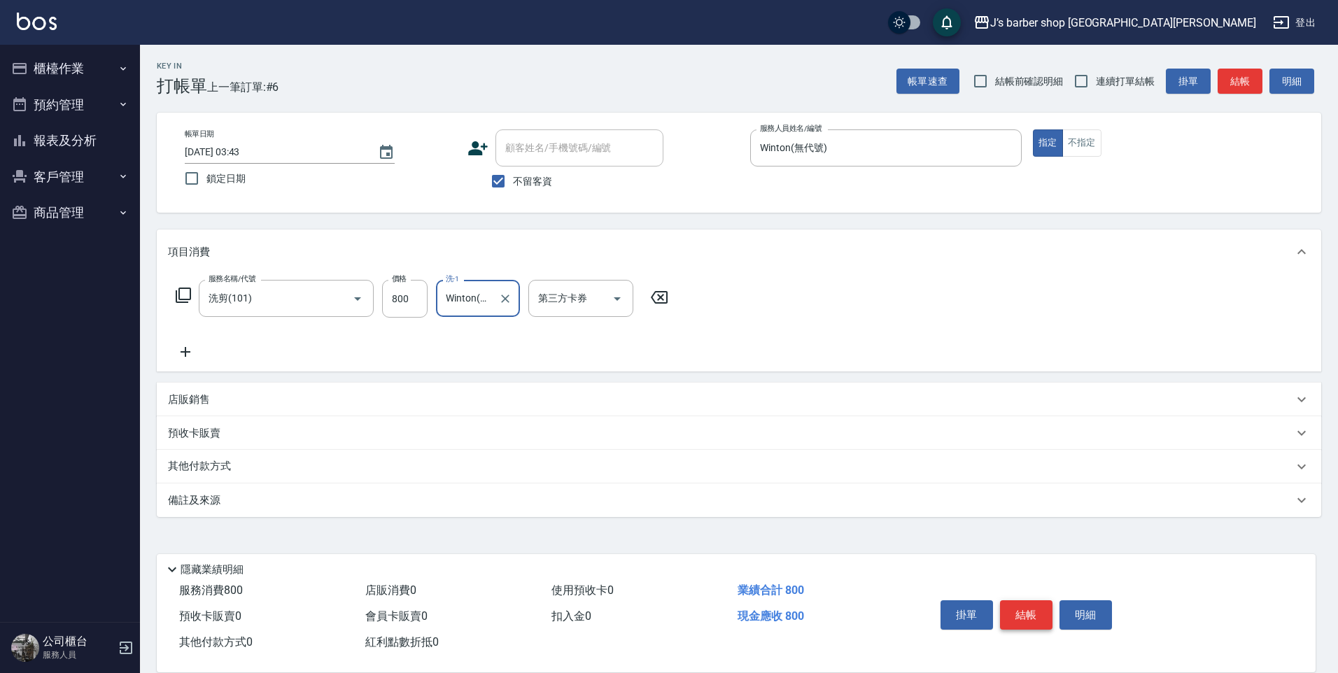
click at [1031, 617] on button "結帳" at bounding box center [1026, 615] width 53 height 29
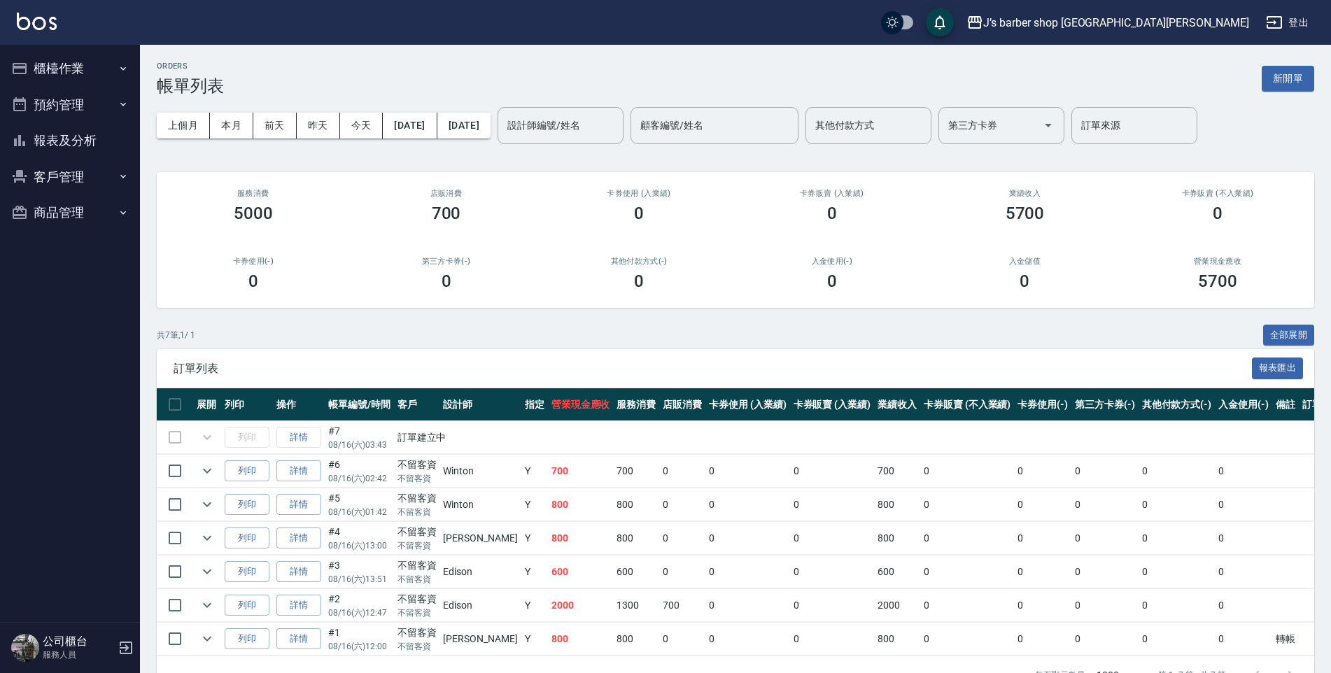
drag, startPoint x: 94, startPoint y: 172, endPoint x: 98, endPoint y: 164, distance: 8.8
click at [97, 165] on button "客戶管理" at bounding box center [70, 177] width 129 height 36
click at [92, 120] on button "預約管理" at bounding box center [70, 105] width 129 height 36
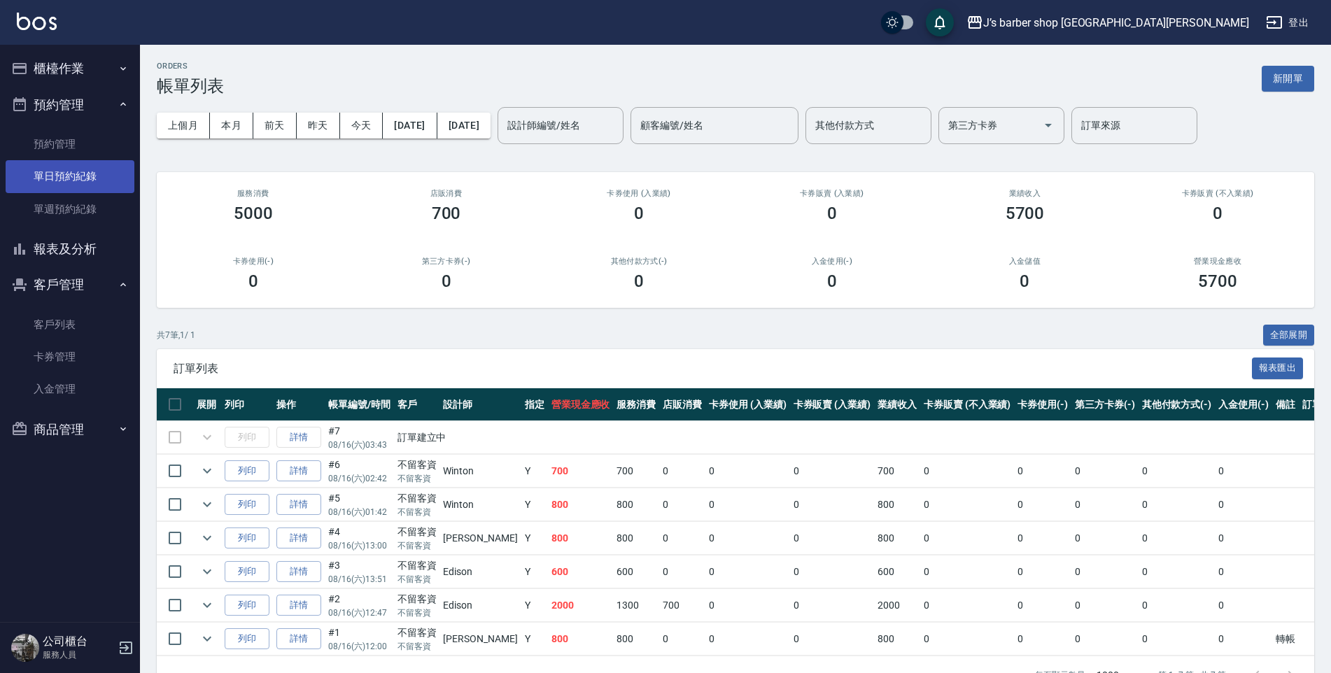
click at [104, 189] on link "單日預約紀錄" at bounding box center [70, 176] width 129 height 32
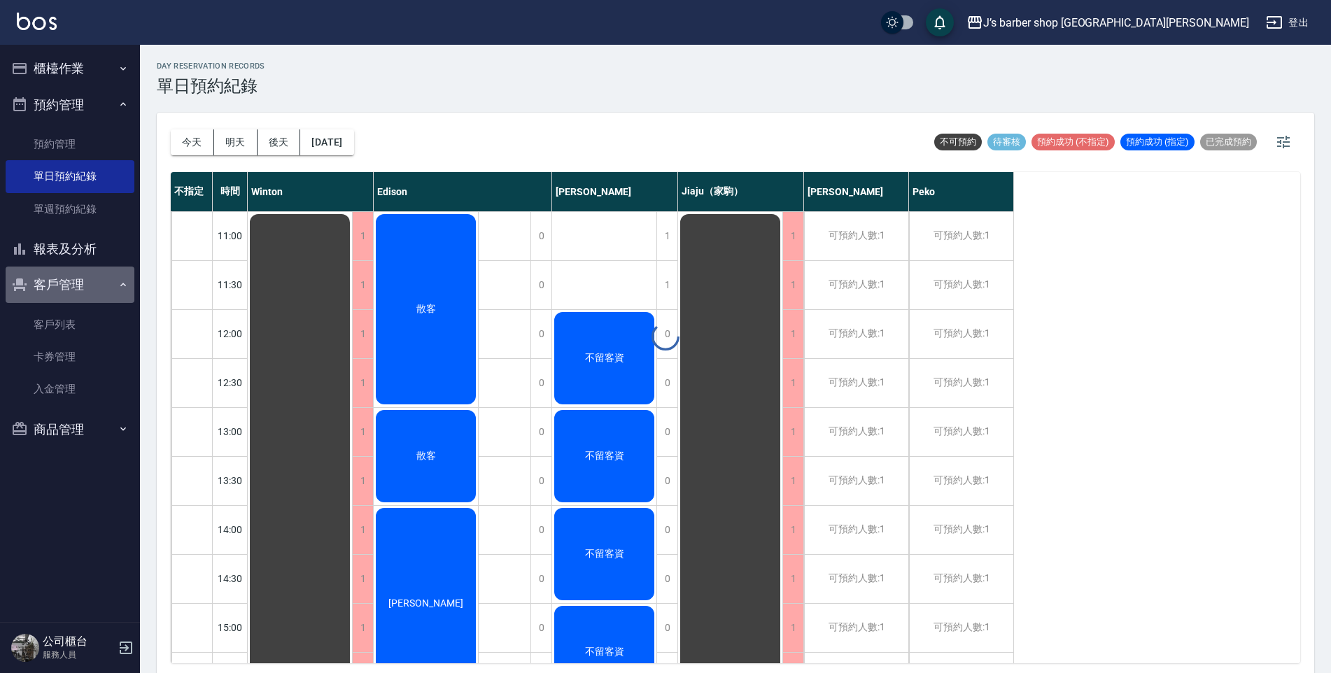
click at [87, 274] on button "客戶管理" at bounding box center [70, 285] width 129 height 36
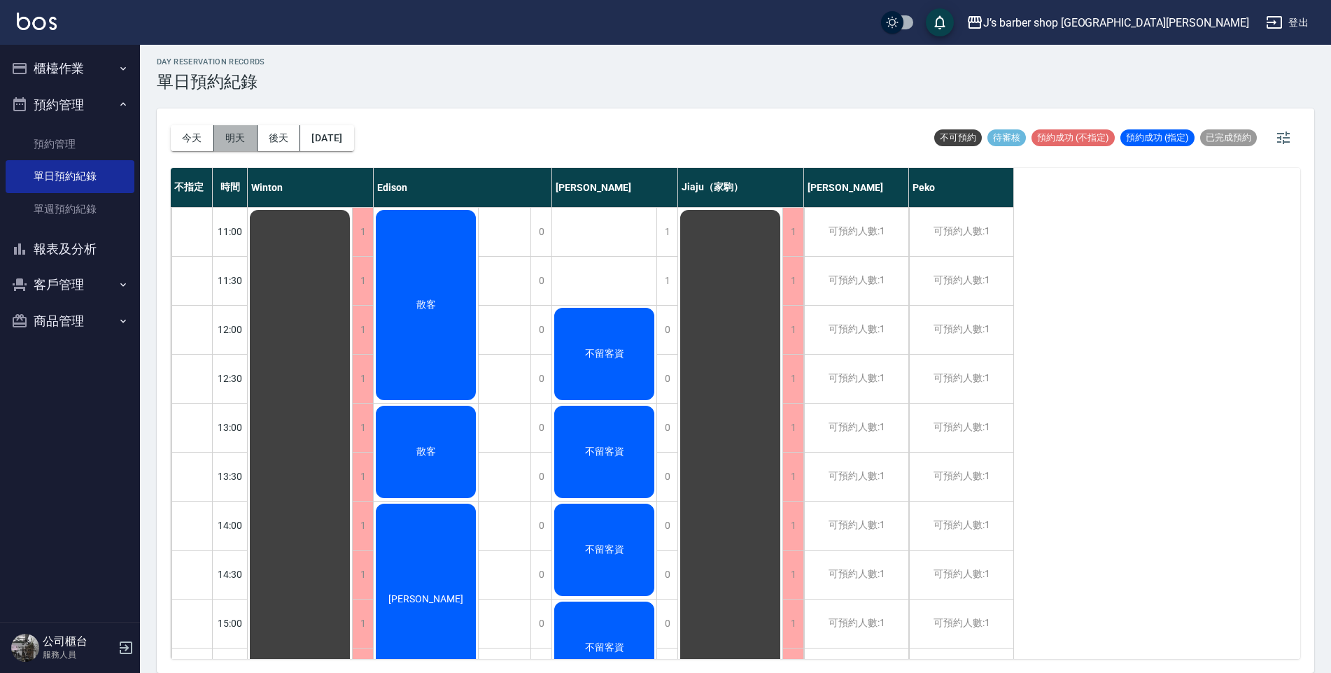
click at [232, 143] on button "明天" at bounding box center [235, 138] width 43 height 26
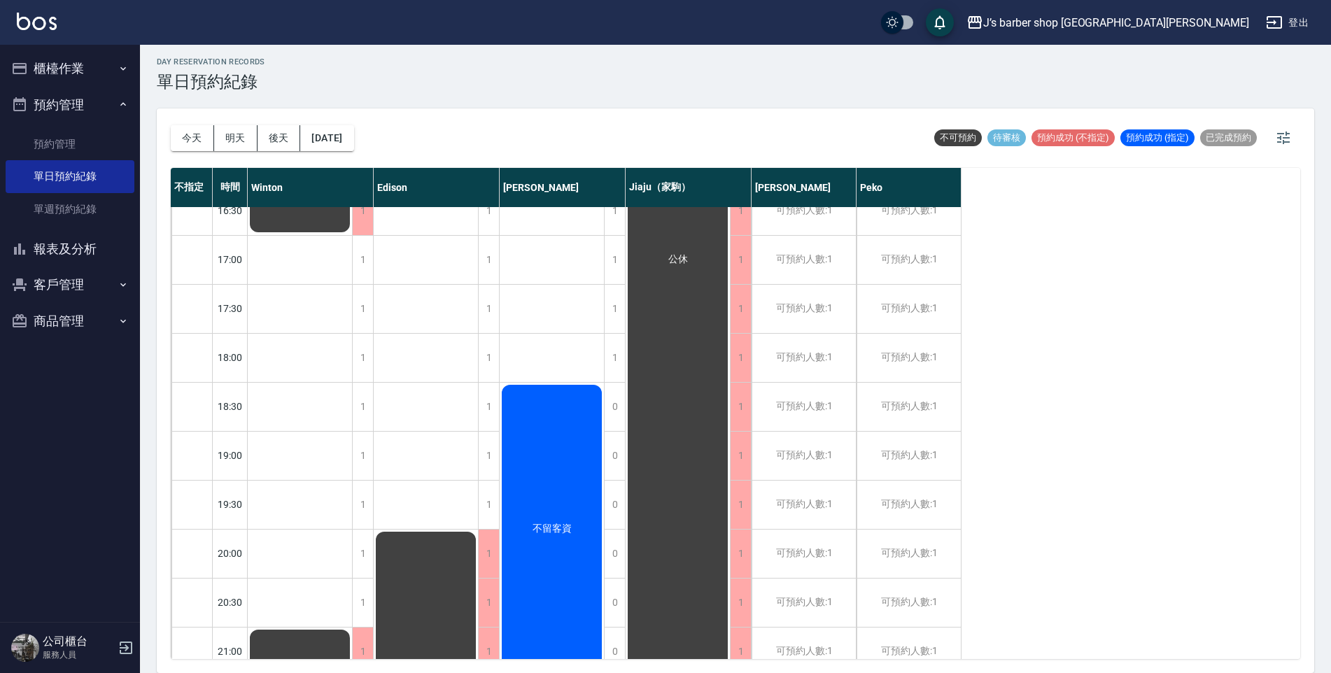
scroll to position [735, 0]
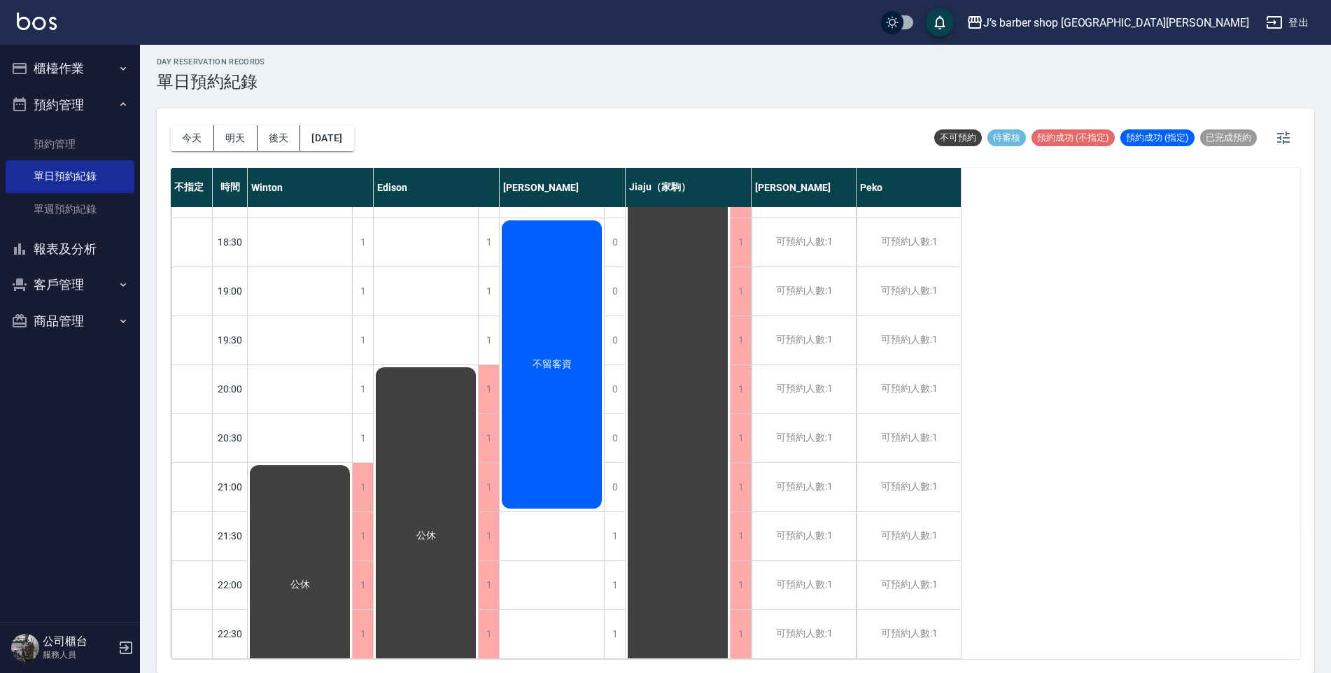
click at [75, 50] on button "櫃檯作業" at bounding box center [70, 68] width 129 height 36
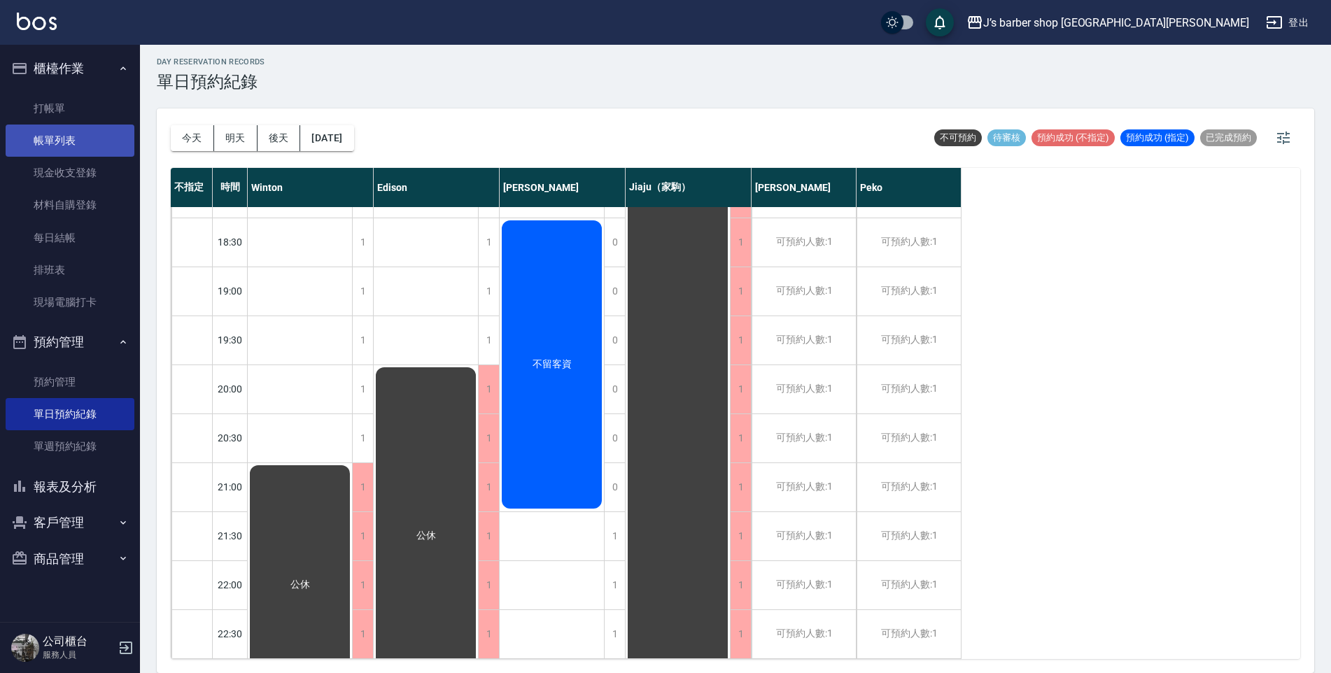
click at [87, 134] on link "帳單列表" at bounding box center [70, 141] width 129 height 32
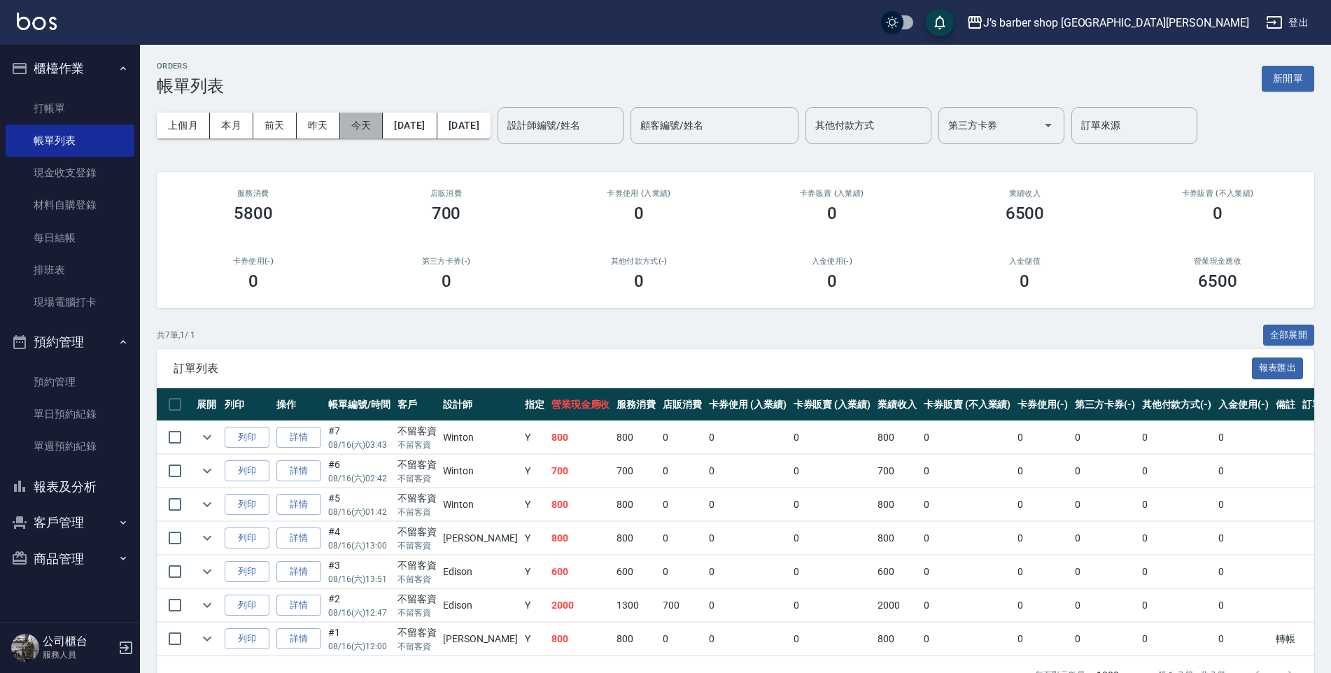
click at [375, 134] on button "今天" at bounding box center [361, 126] width 43 height 26
drag, startPoint x: 558, startPoint y: 117, endPoint x: 580, endPoint y: 122, distance: 22.9
click at [580, 122] on div "設計師編號/姓名" at bounding box center [561, 125] width 126 height 37
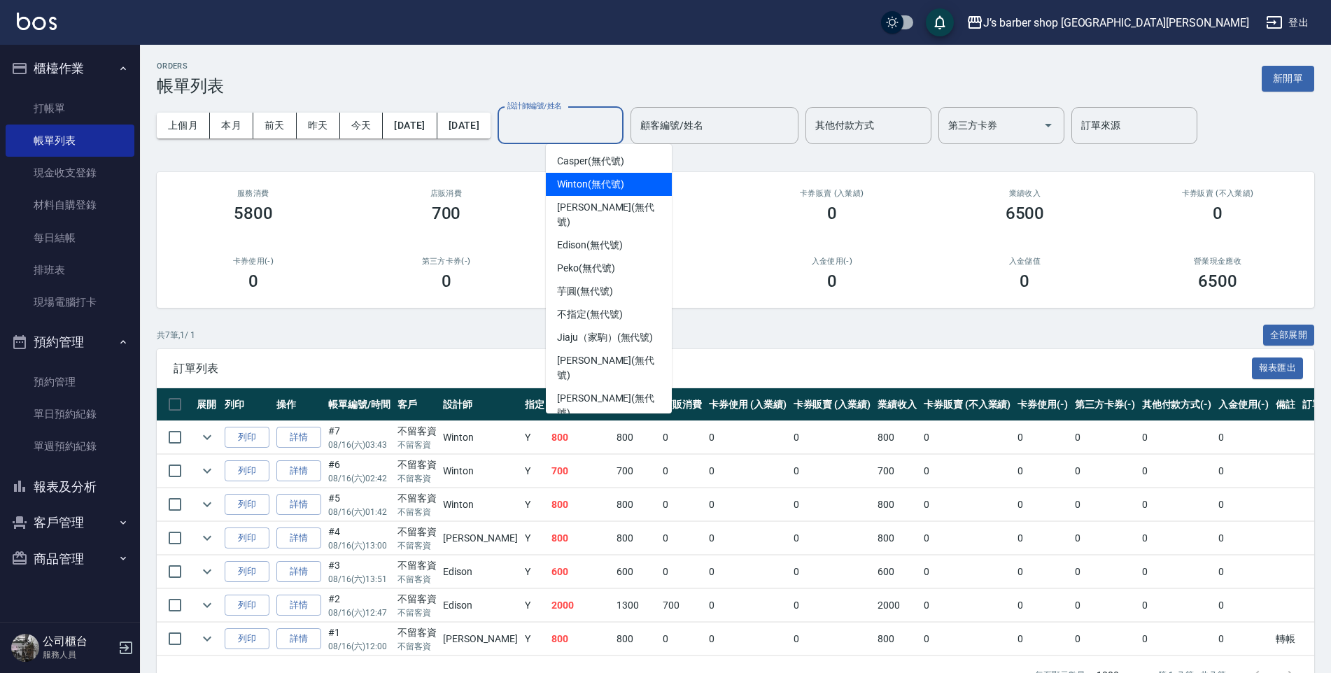
click at [576, 188] on span "Winton (無代號)" at bounding box center [590, 184] width 67 height 15
type input "Winton(無代號)"
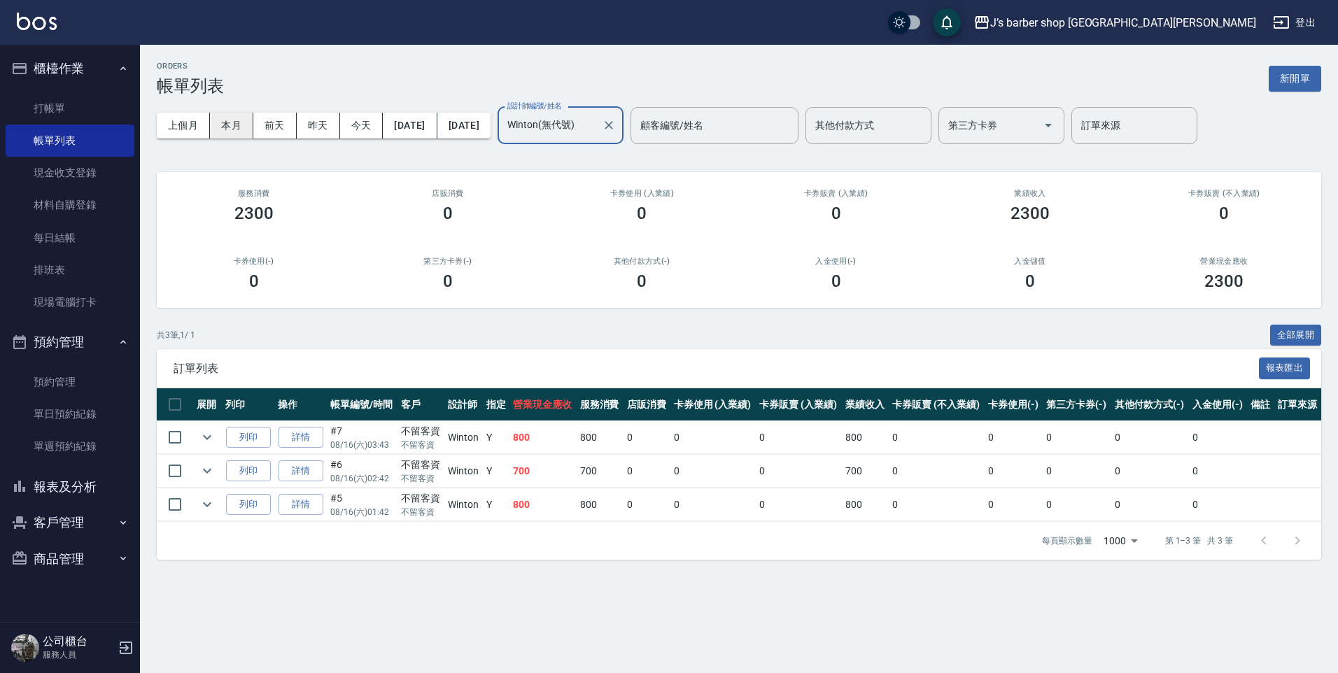
click at [225, 119] on button "本月" at bounding box center [231, 126] width 43 height 26
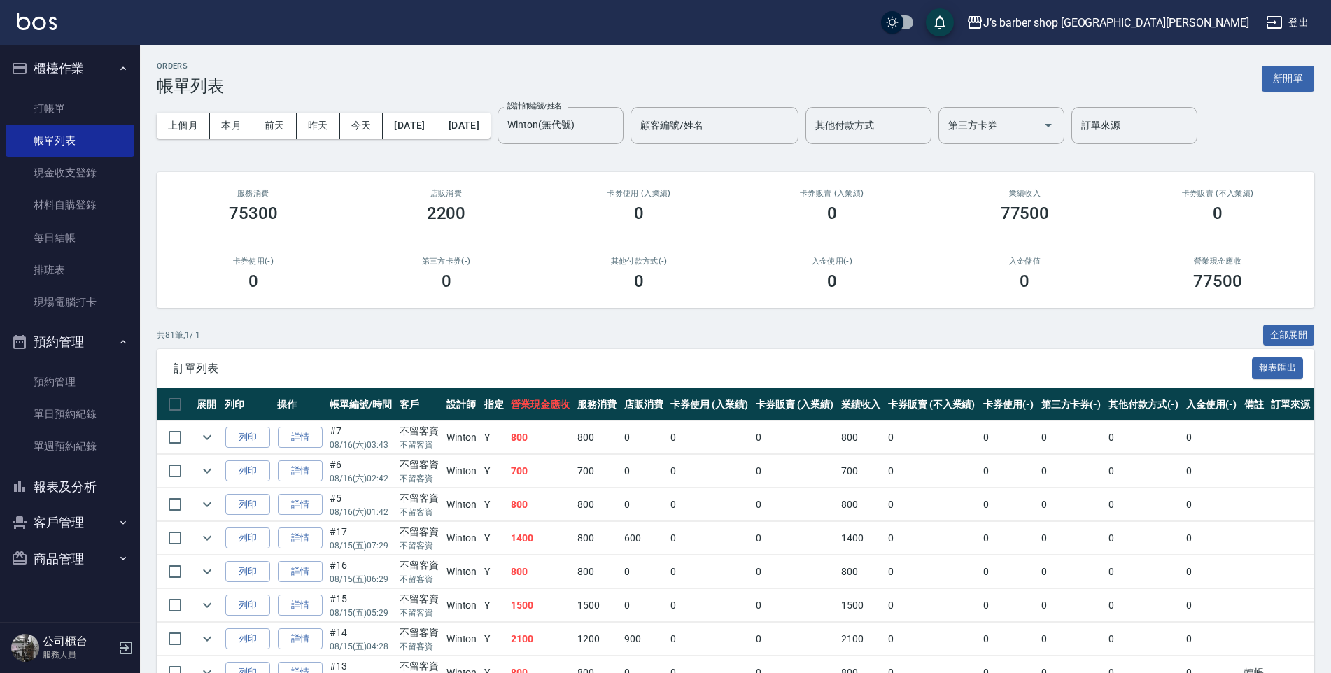
drag, startPoint x: 654, startPoint y: 333, endPoint x: 263, endPoint y: 273, distance: 395.2
click at [650, 333] on div "共 81 筆, 1 / 1 全部展開" at bounding box center [736, 336] width 1158 height 22
click at [74, 99] on link "打帳單" at bounding box center [70, 108] width 129 height 32
